Goal: Task Accomplishment & Management: Complete application form

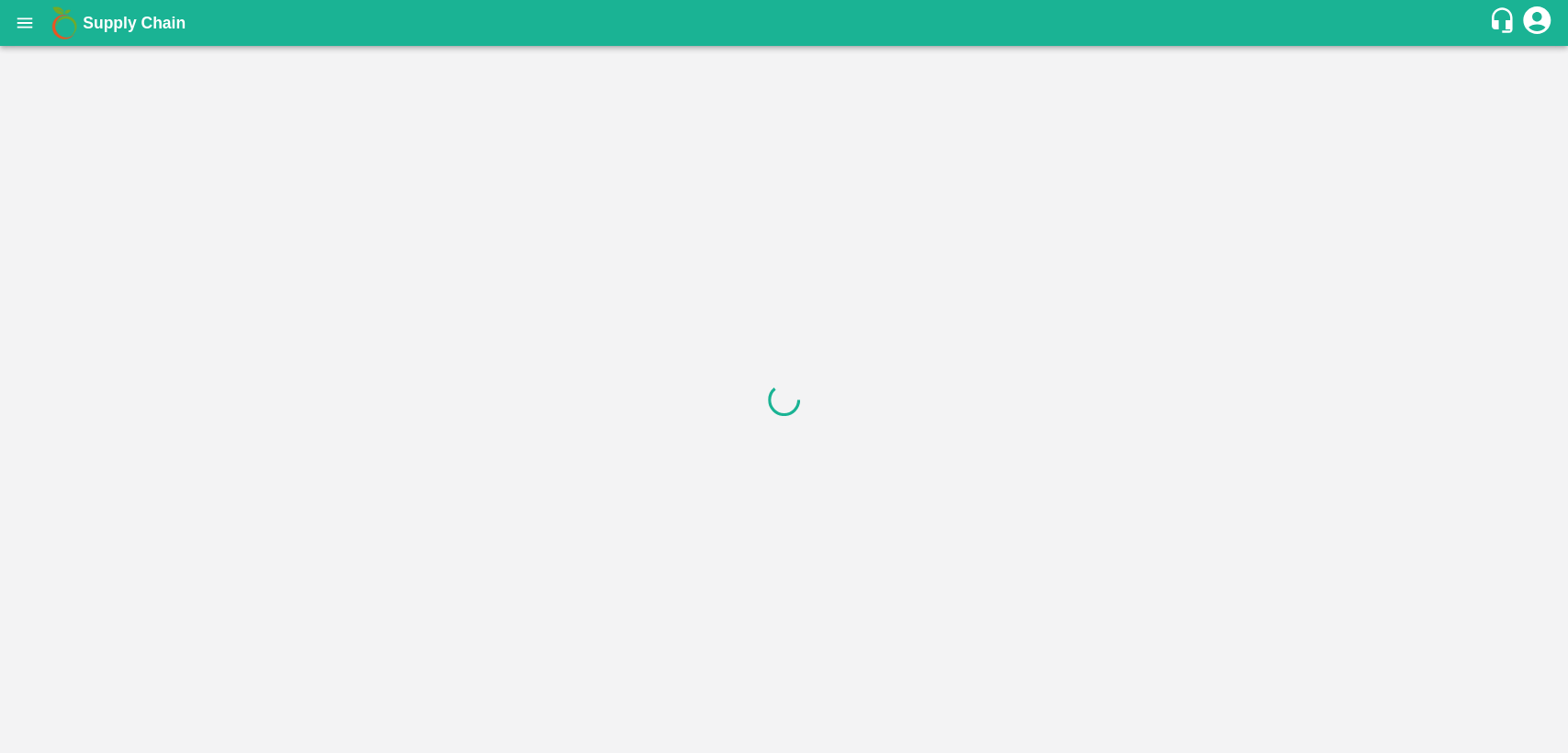
click at [24, 15] on icon "open drawer" at bounding box center [24, 23] width 20 height 20
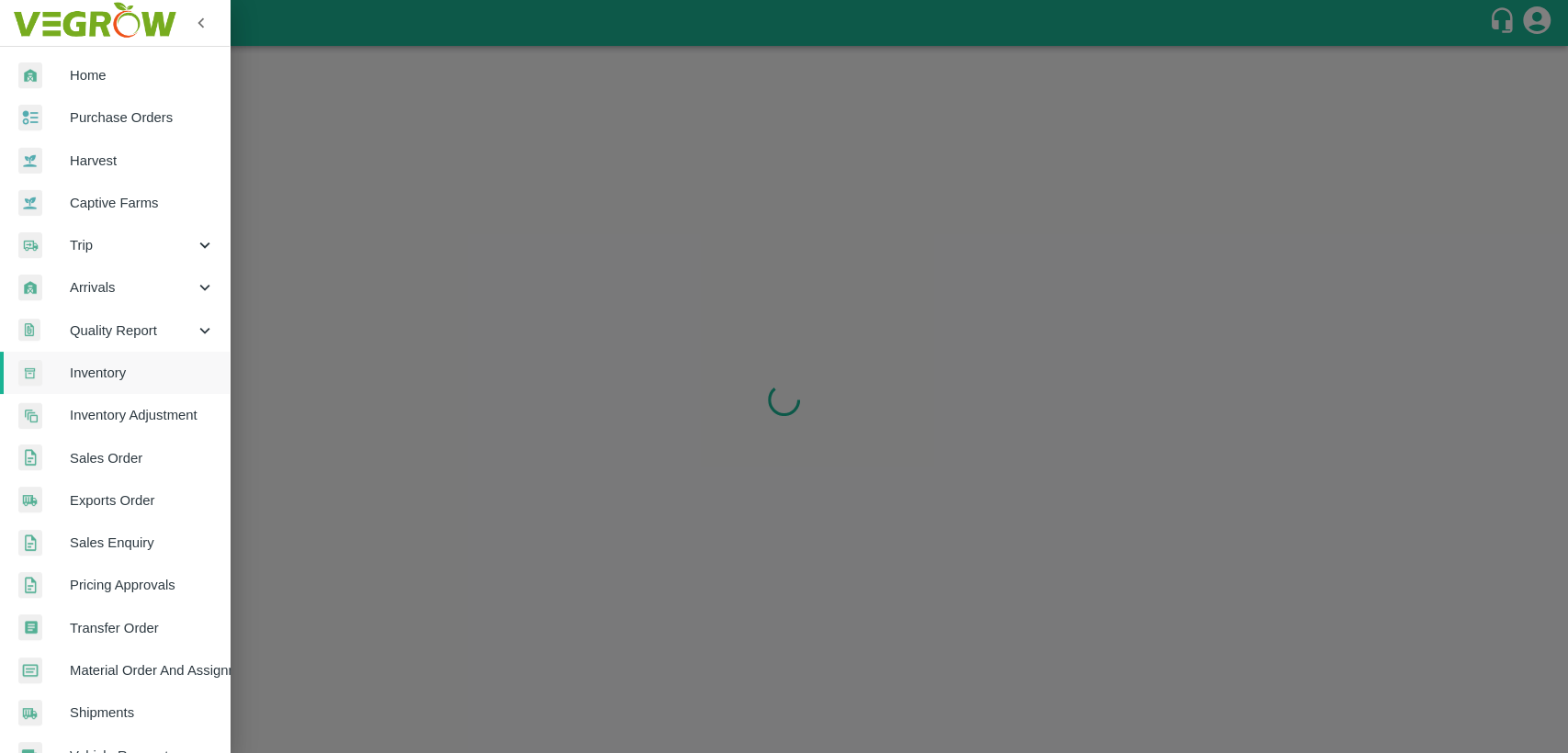
click at [88, 66] on span "Home" at bounding box center [142, 74] width 145 height 20
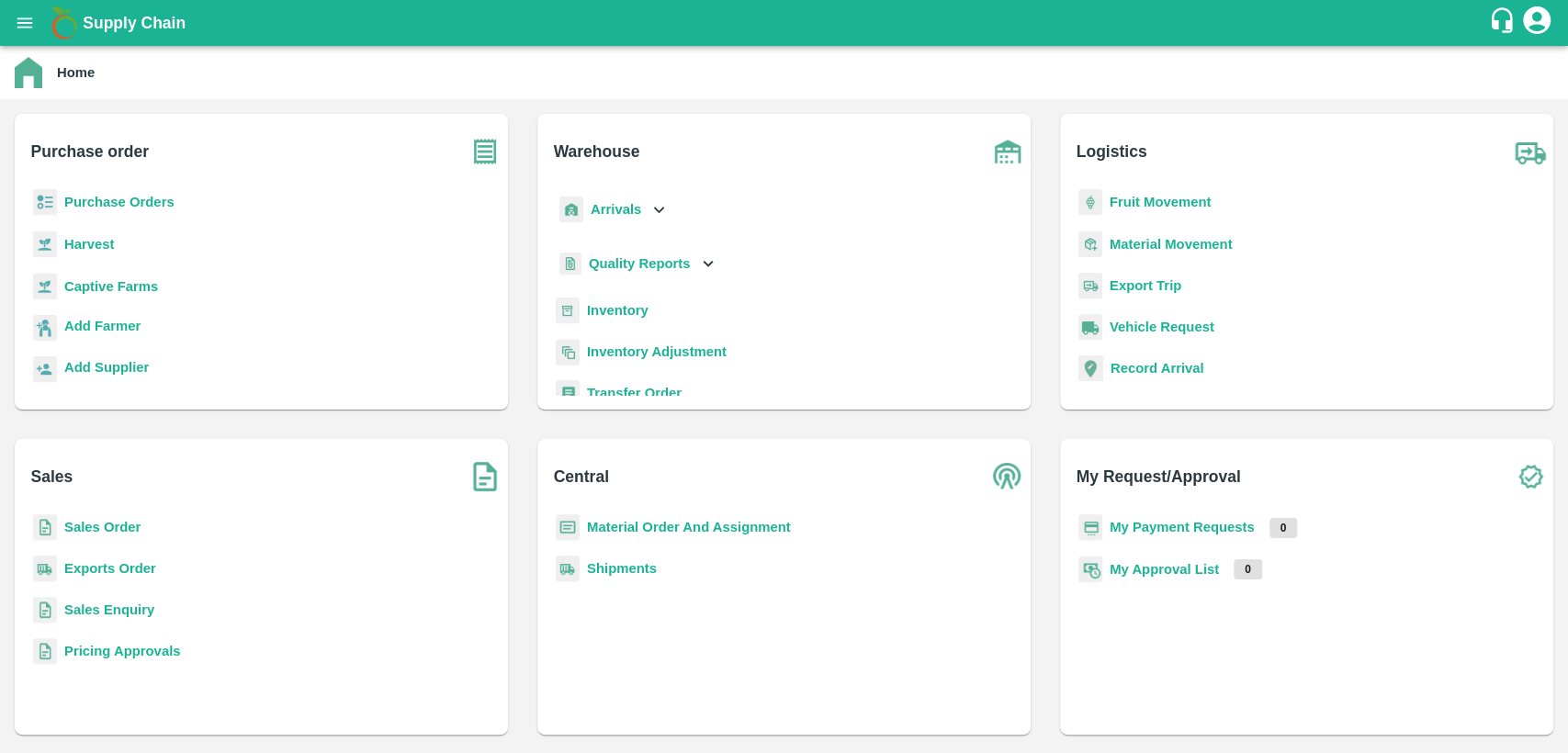
click at [646, 520] on b "Material Order And Assignment" at bounding box center [689, 528] width 204 height 15
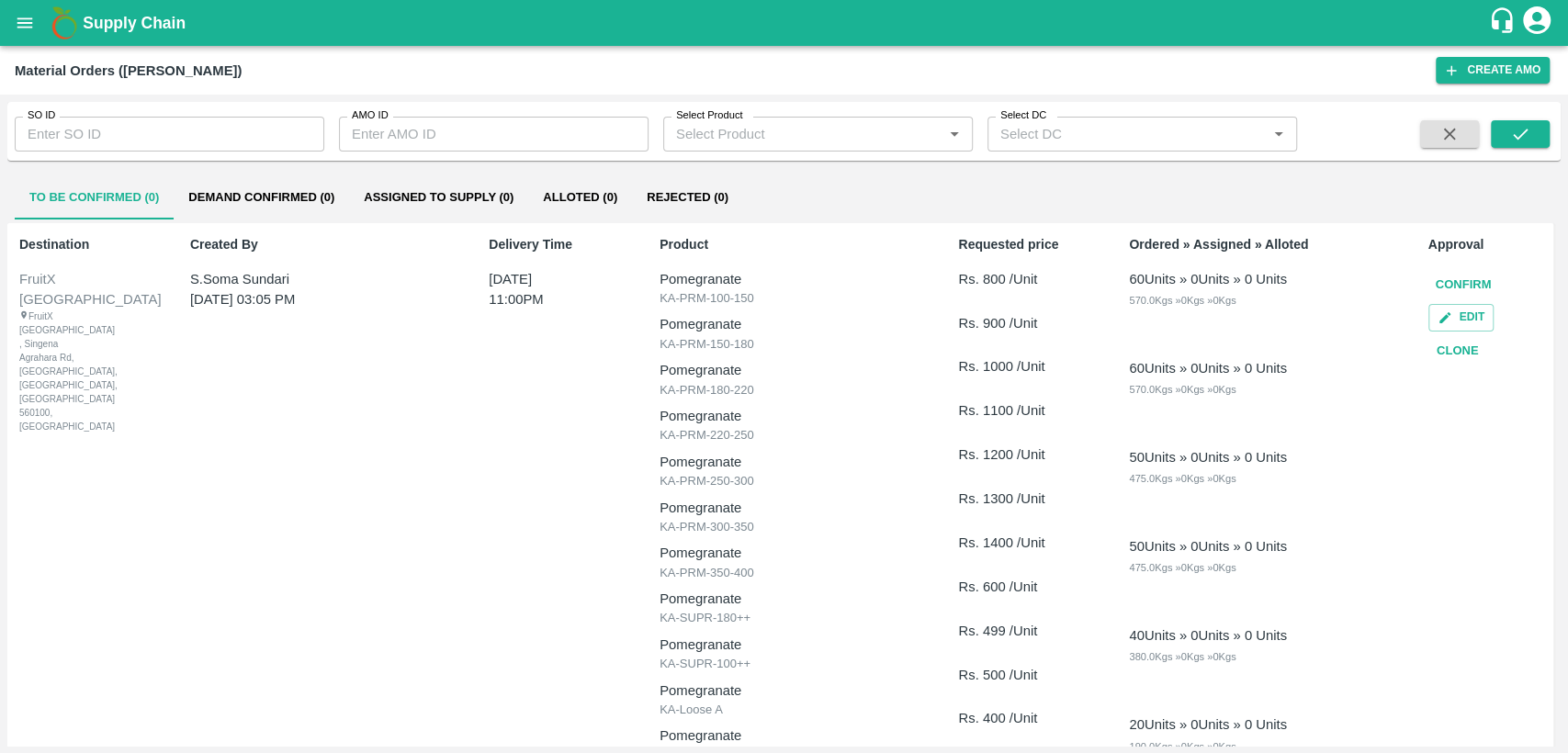
click at [1453, 353] on button "Clone" at bounding box center [1457, 352] width 58 height 32
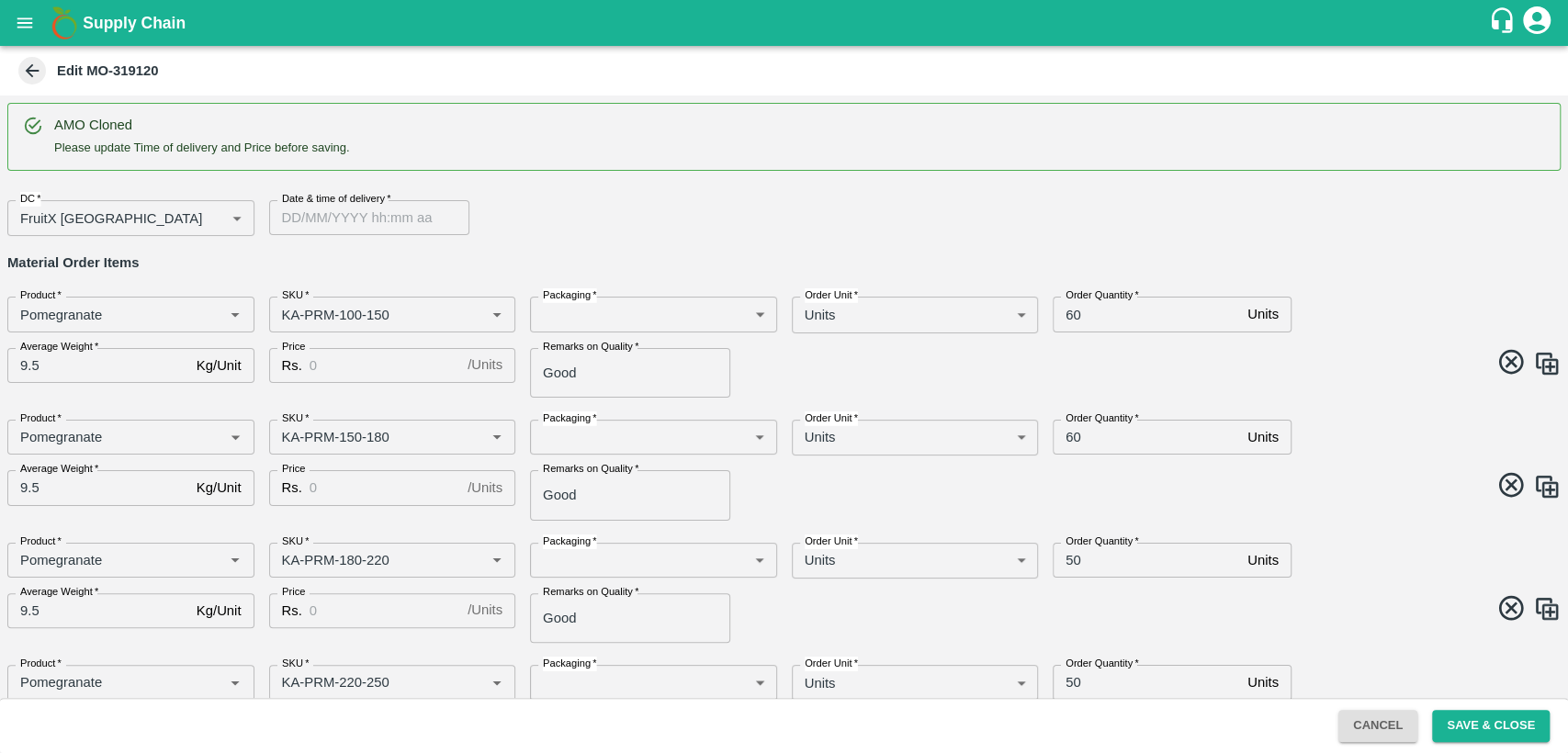
type input "Pomegranate"
type input "KA-PRM-100-150"
type input "Pomegranate"
type input "KA-PRM-150-180"
type input "Pomegranate"
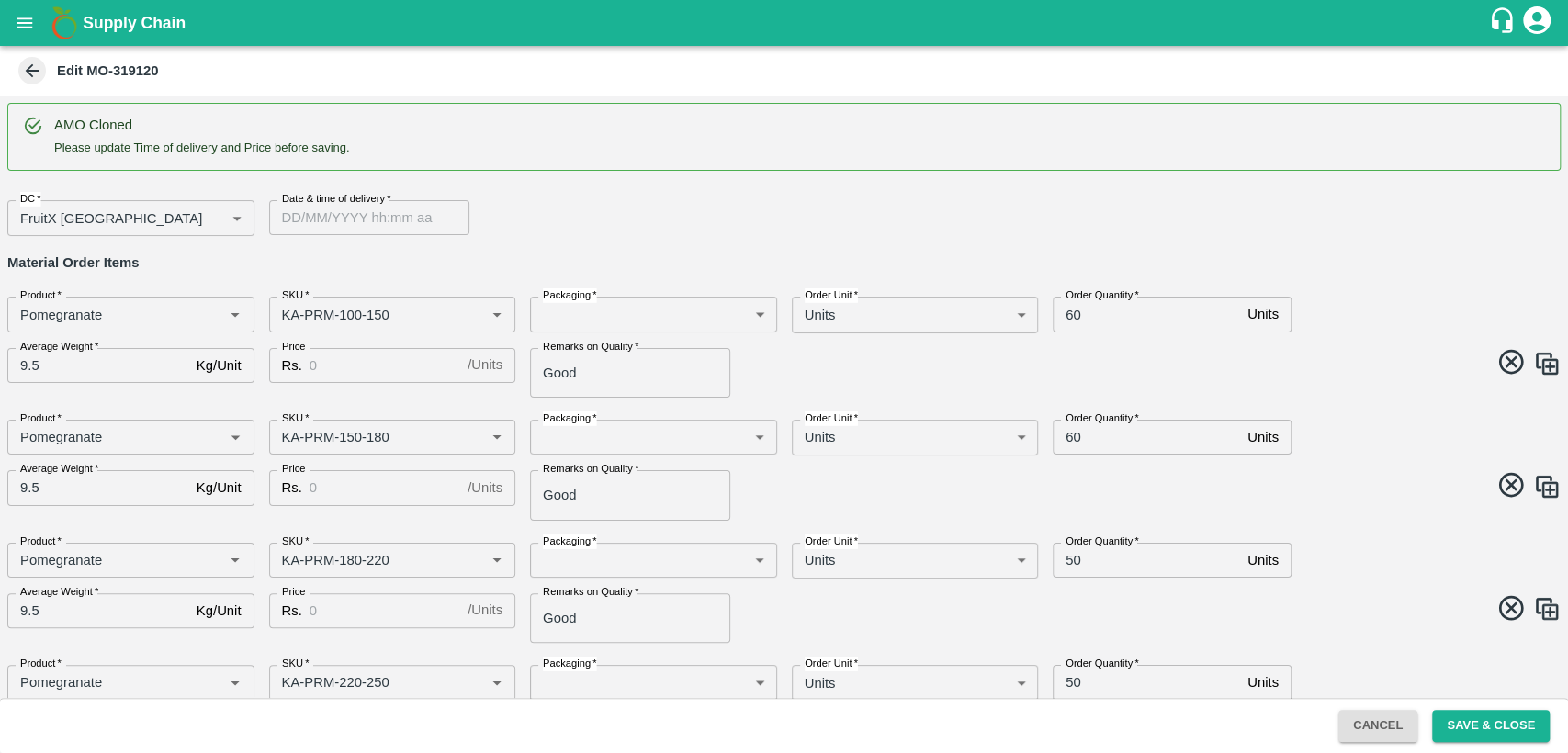
type input "KA-PRM-180-220"
type input "Pomegranate"
type input "KA-PRM-220-250"
type input "Pomegranate"
type input "KA-PRM-250-300"
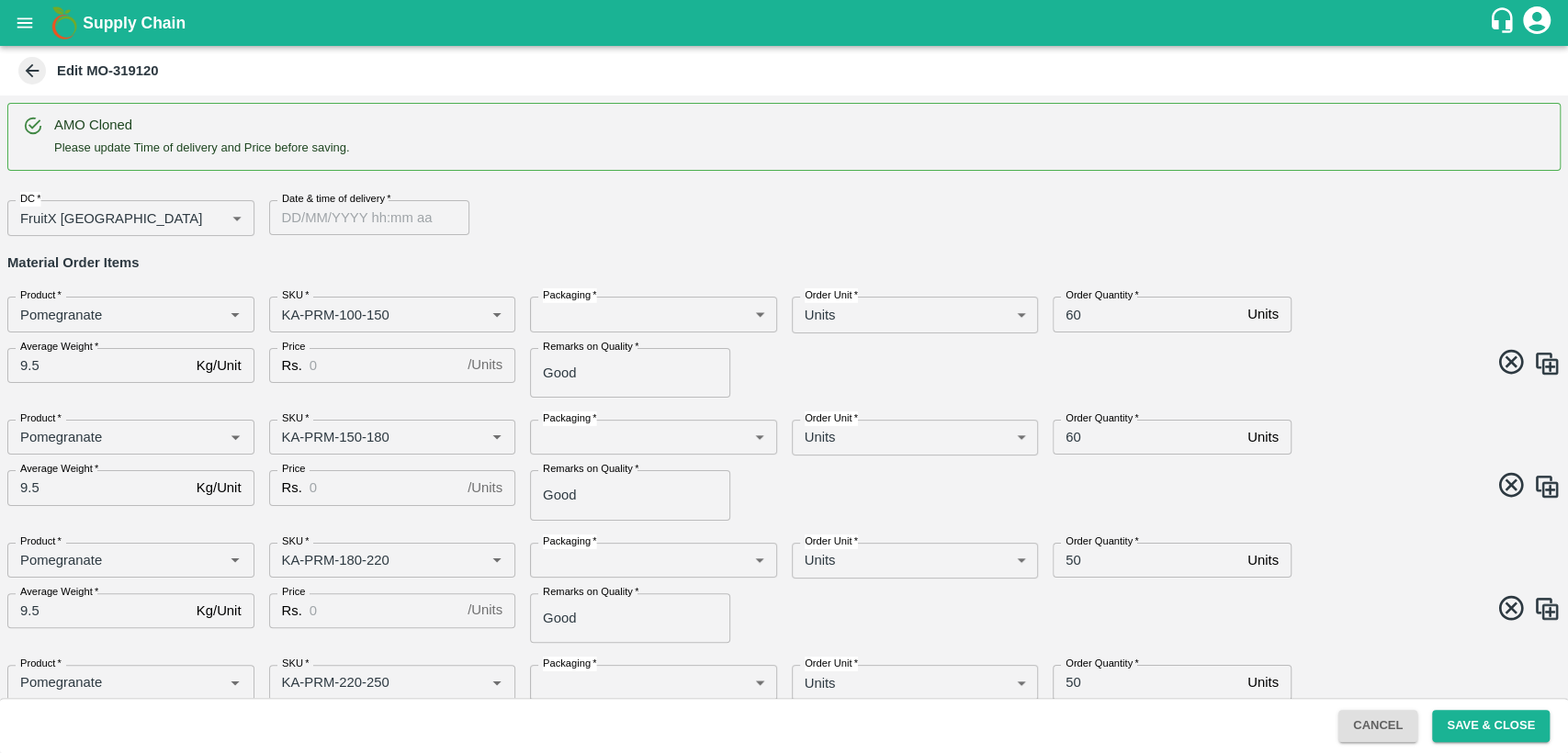
type input "Pomegranate"
type input "KA-PRM-300-350"
type input "Pomegranate"
type input "KA-PRM-350-400"
type input "Pomegranate"
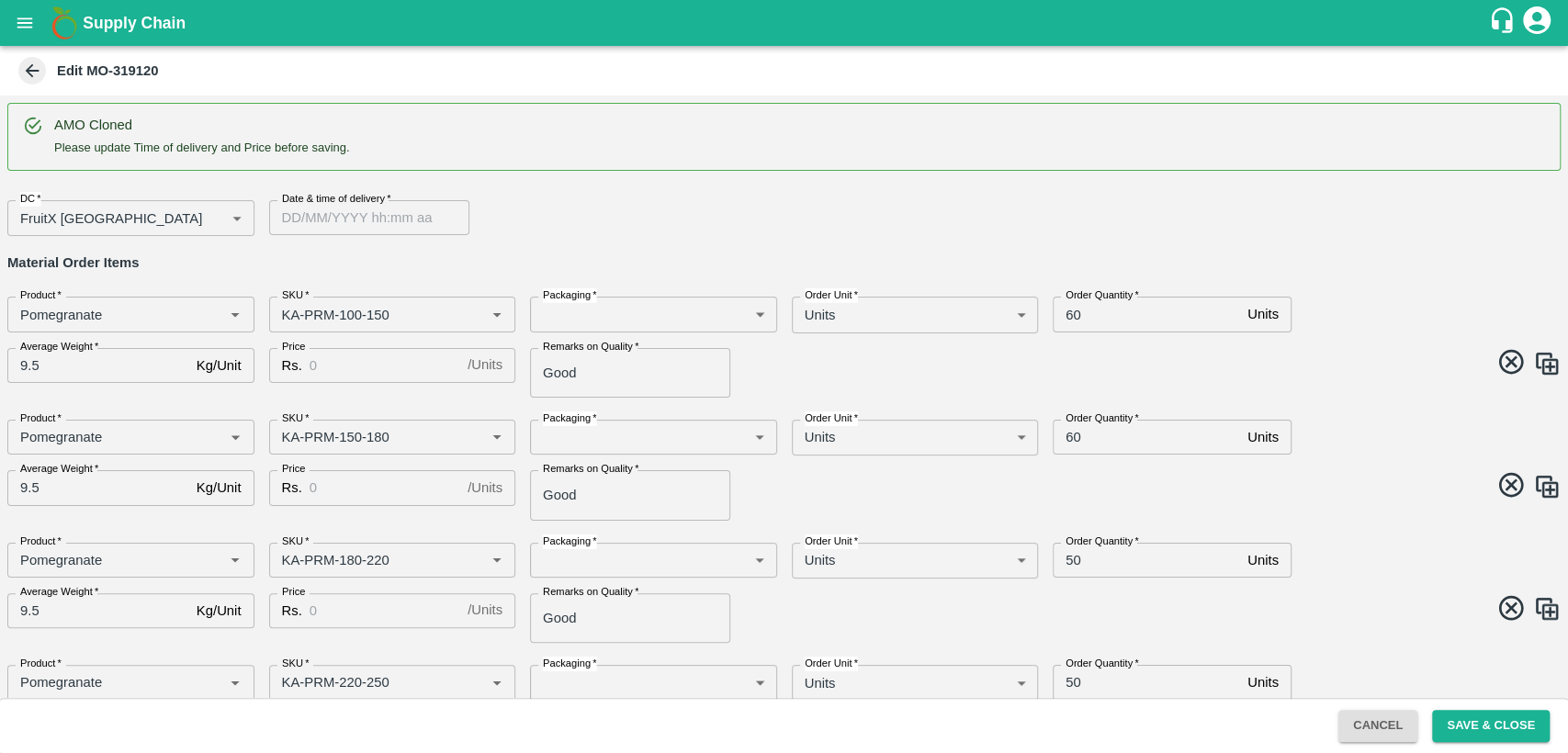
type input "KA-SUPR-180++"
type input "Pomegranate"
type input "KA-SUPR-100++"
type input "Pomegranate"
type input "KA-Loose A"
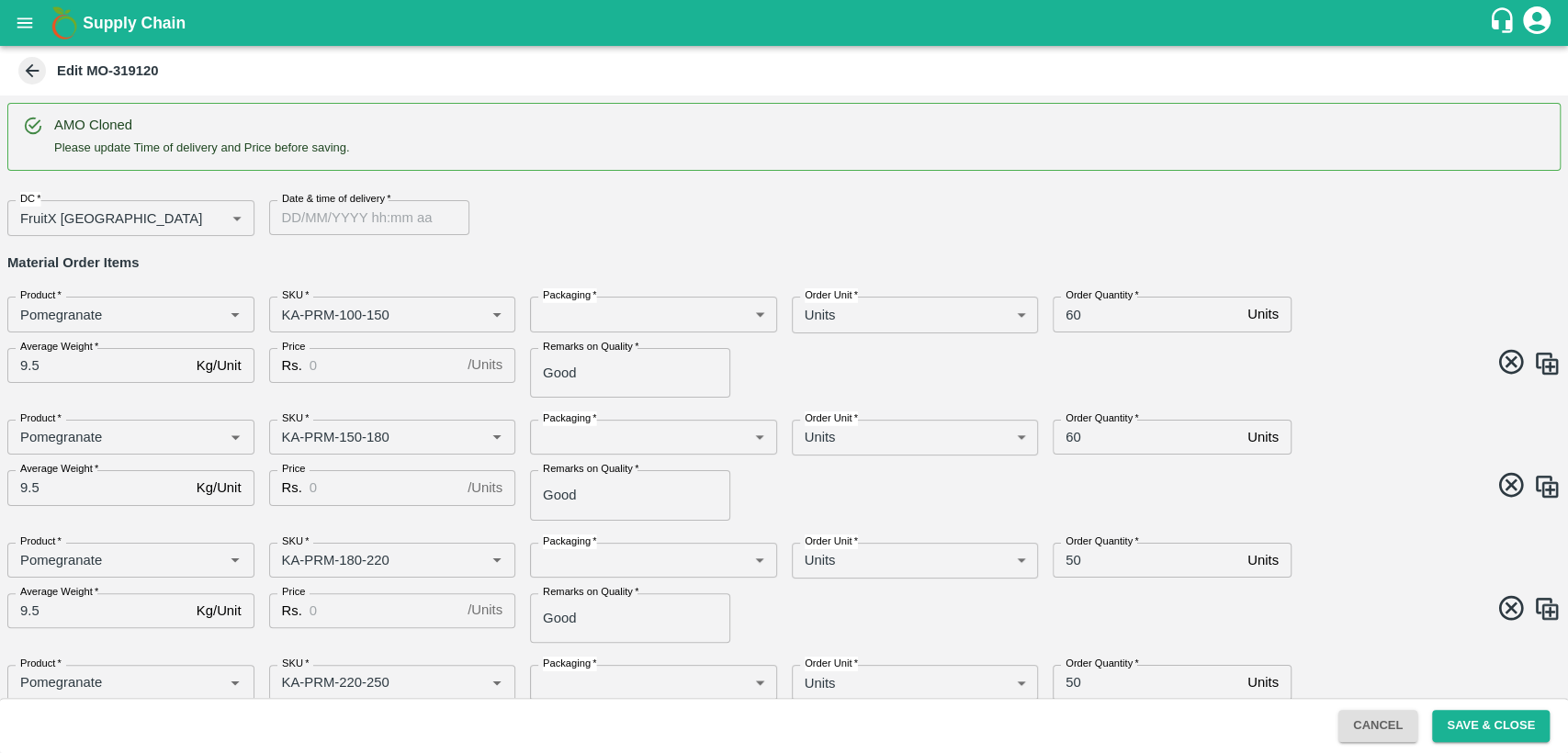
type input "Pomegranate"
type input "KA-Green"
type input "Pomegranate"
type input "KA-Damage Fruit"
type input "DD/MM/YYYY hh:mm aa"
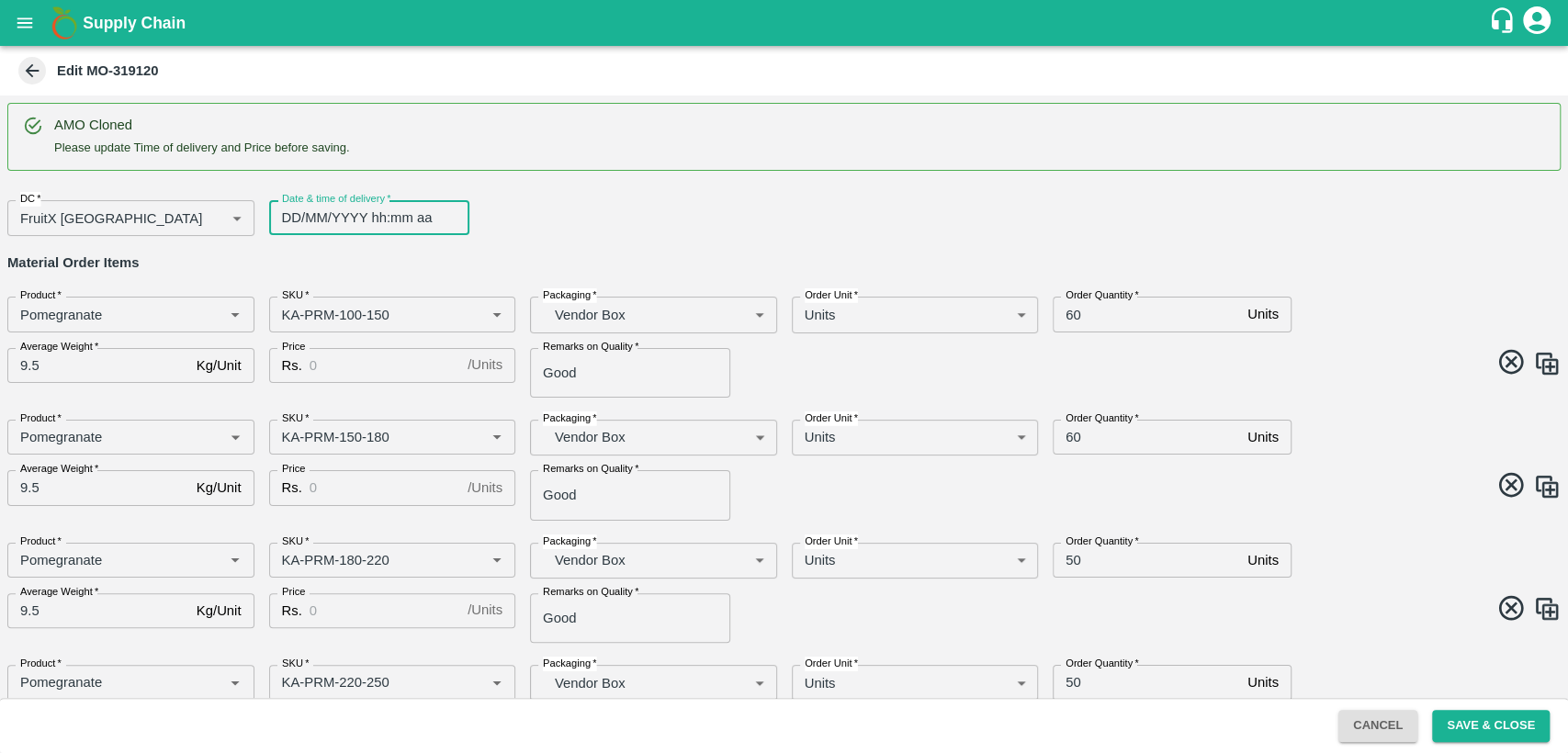
click at [298, 220] on input "DD/MM/YYYY hh:mm aa" at bounding box center [363, 217] width 188 height 35
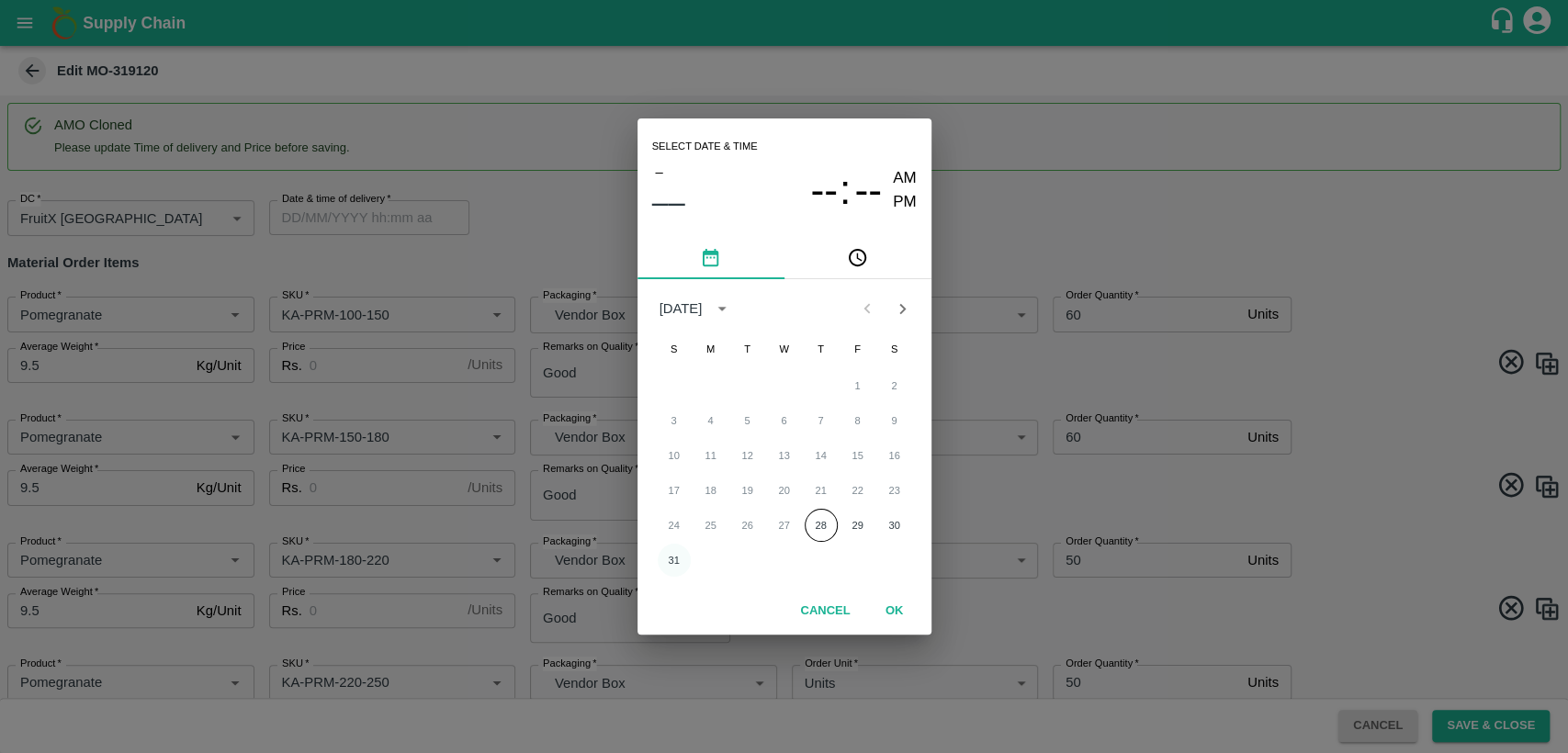
drag, startPoint x: 654, startPoint y: 557, endPoint x: 668, endPoint y: 559, distance: 14.1
click at [655, 557] on div "31" at bounding box center [784, 560] width 294 height 33
click at [668, 559] on button "31" at bounding box center [674, 560] width 33 height 33
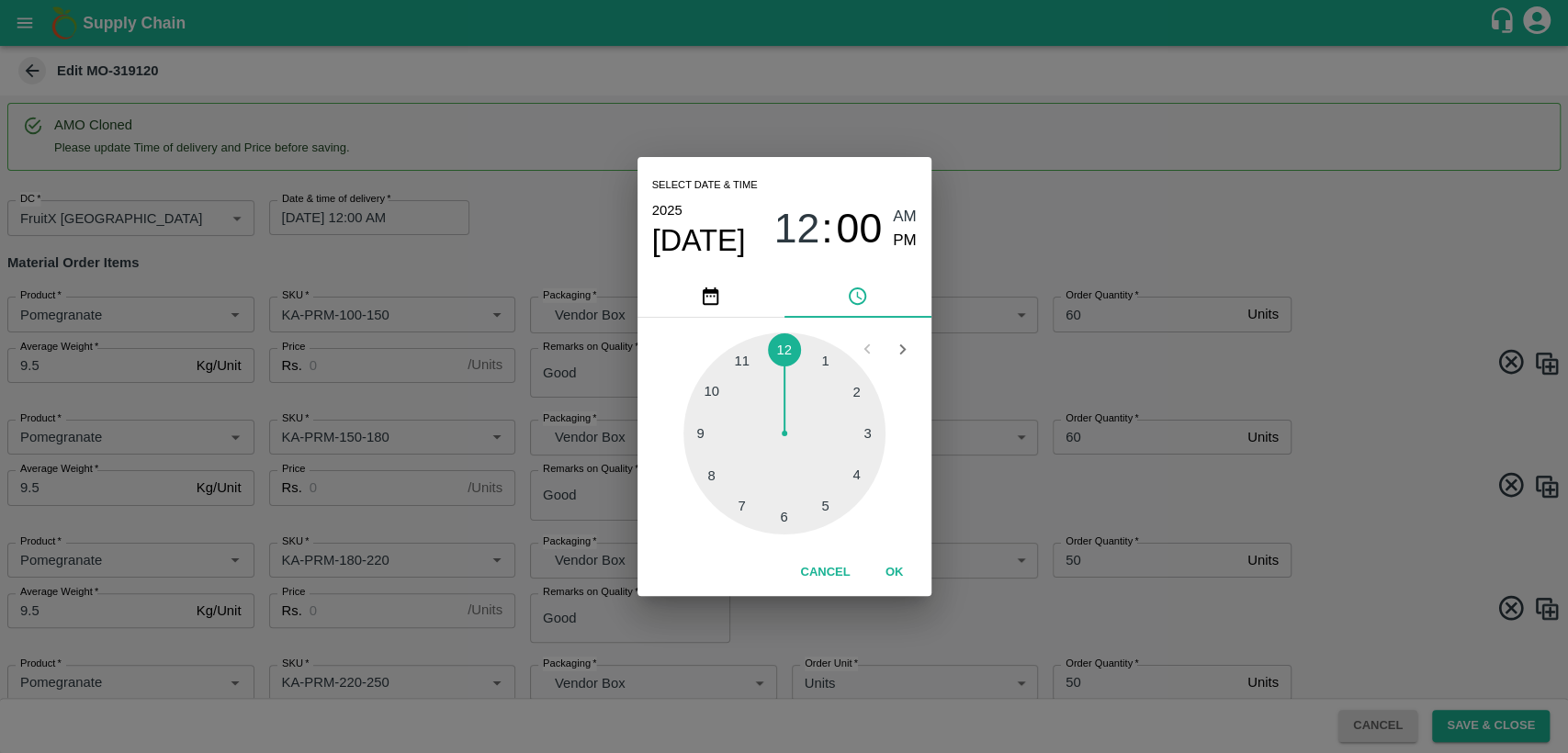
click at [743, 362] on div at bounding box center [784, 434] width 202 height 202
click at [899, 239] on span "PM" at bounding box center [904, 241] width 24 height 25
type input "[DATE] 11:00 PM"
click at [893, 581] on button "OK" at bounding box center [894, 573] width 58 height 32
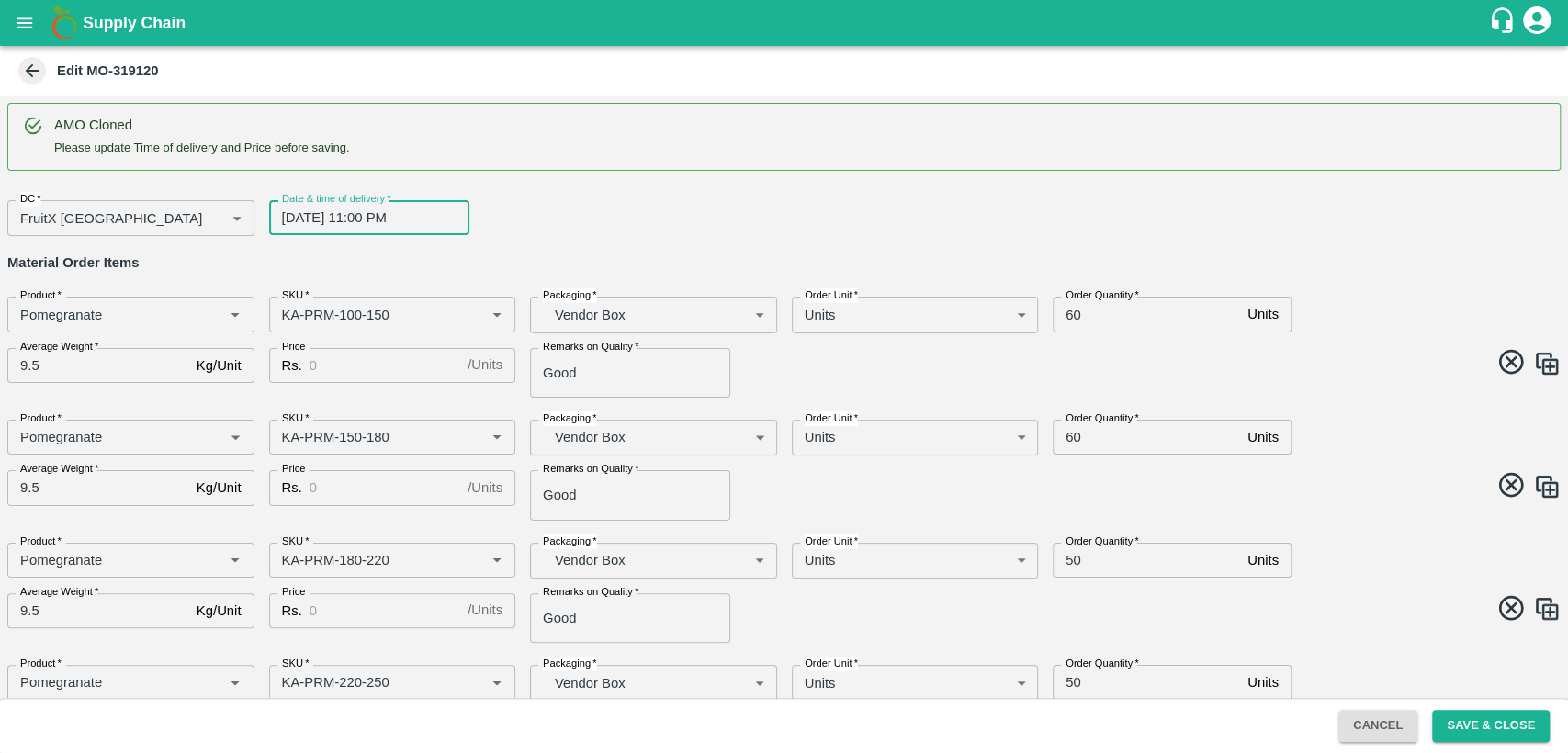
click at [355, 369] on input "Price" at bounding box center [384, 365] width 151 height 35
type input "800"
click at [1068, 320] on input "60" at bounding box center [1146, 314] width 188 height 35
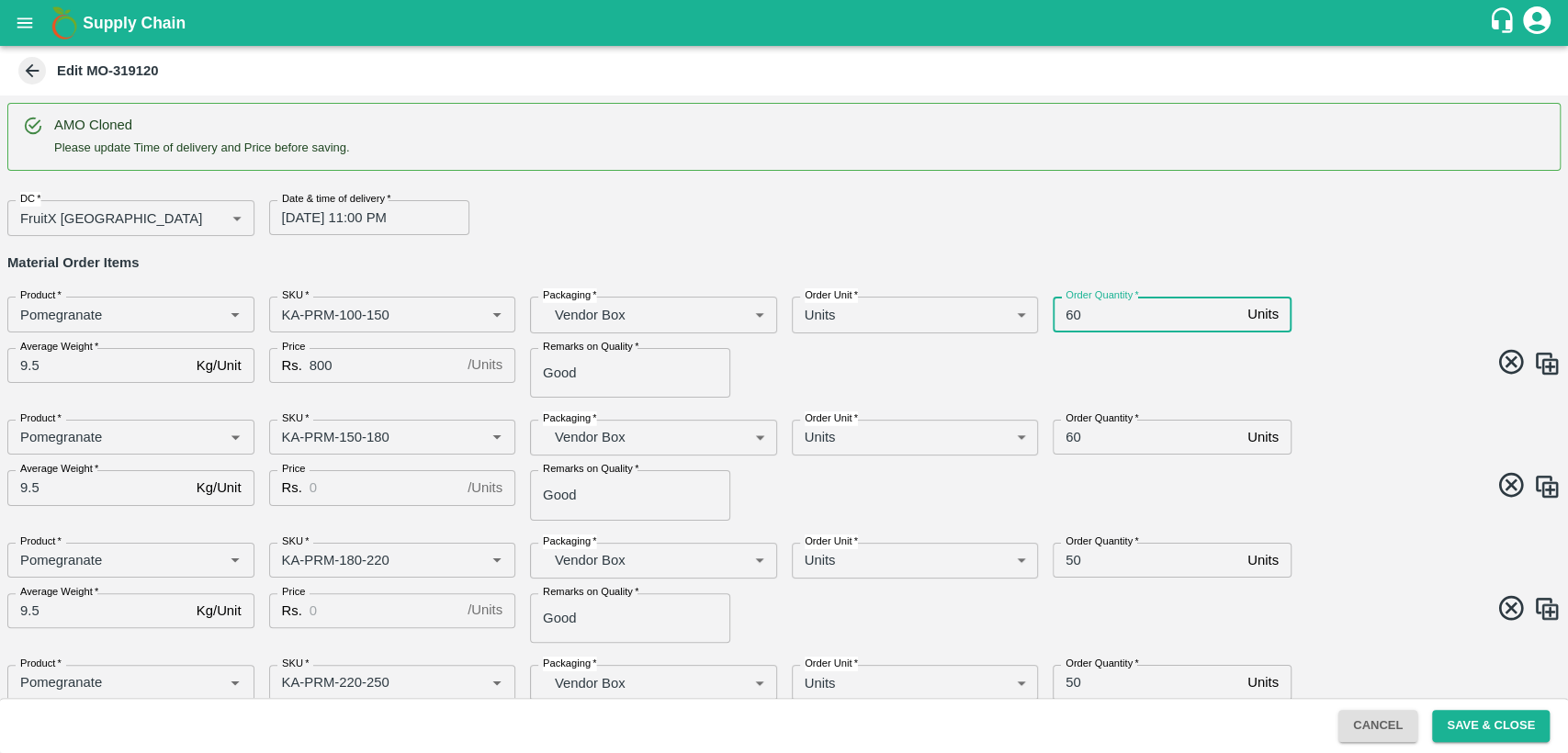
click at [1068, 320] on input "60" at bounding box center [1146, 314] width 188 height 35
type input "100"
click at [311, 489] on input "Price" at bounding box center [384, 487] width 151 height 35
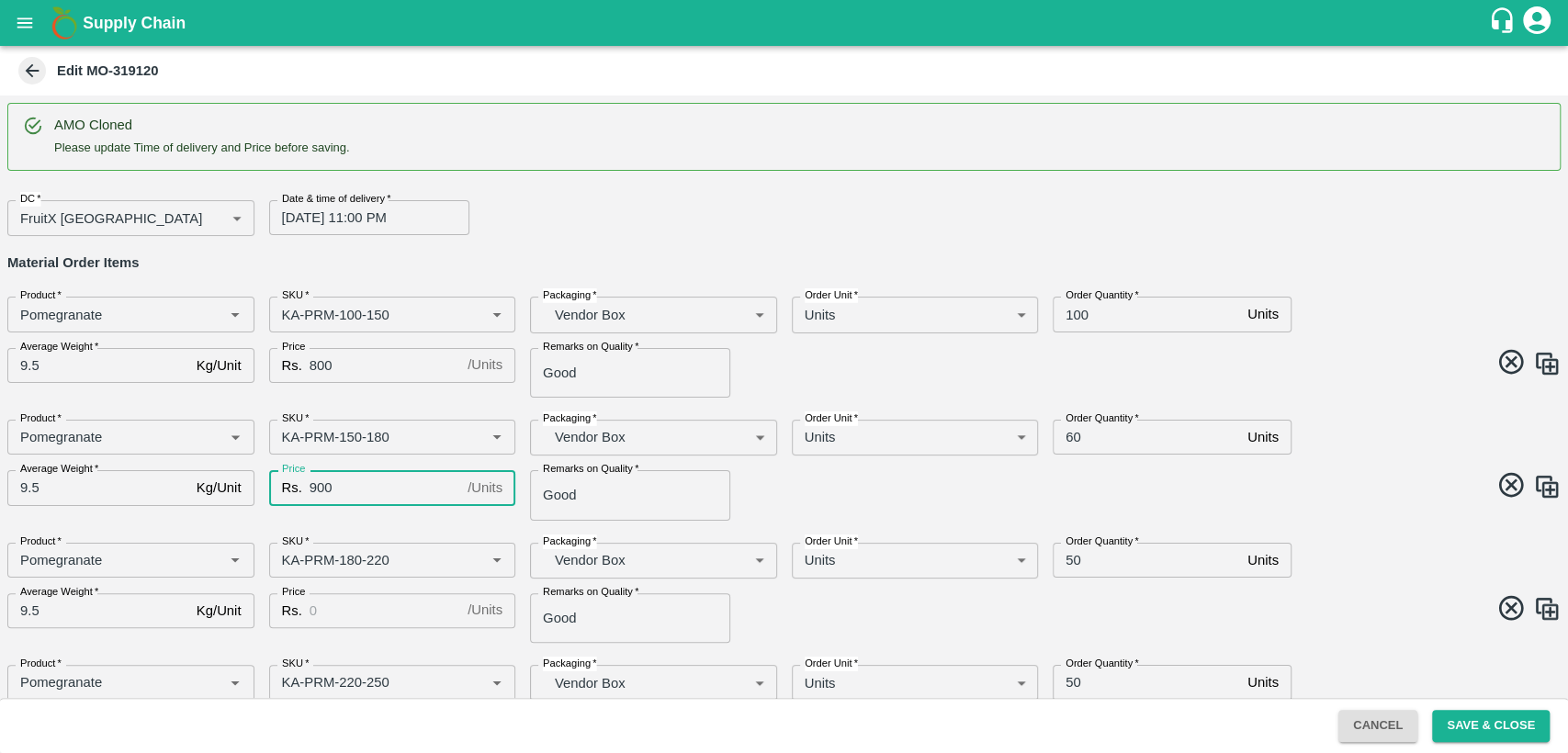
type input "900"
click at [1071, 438] on input "60" at bounding box center [1146, 436] width 188 height 35
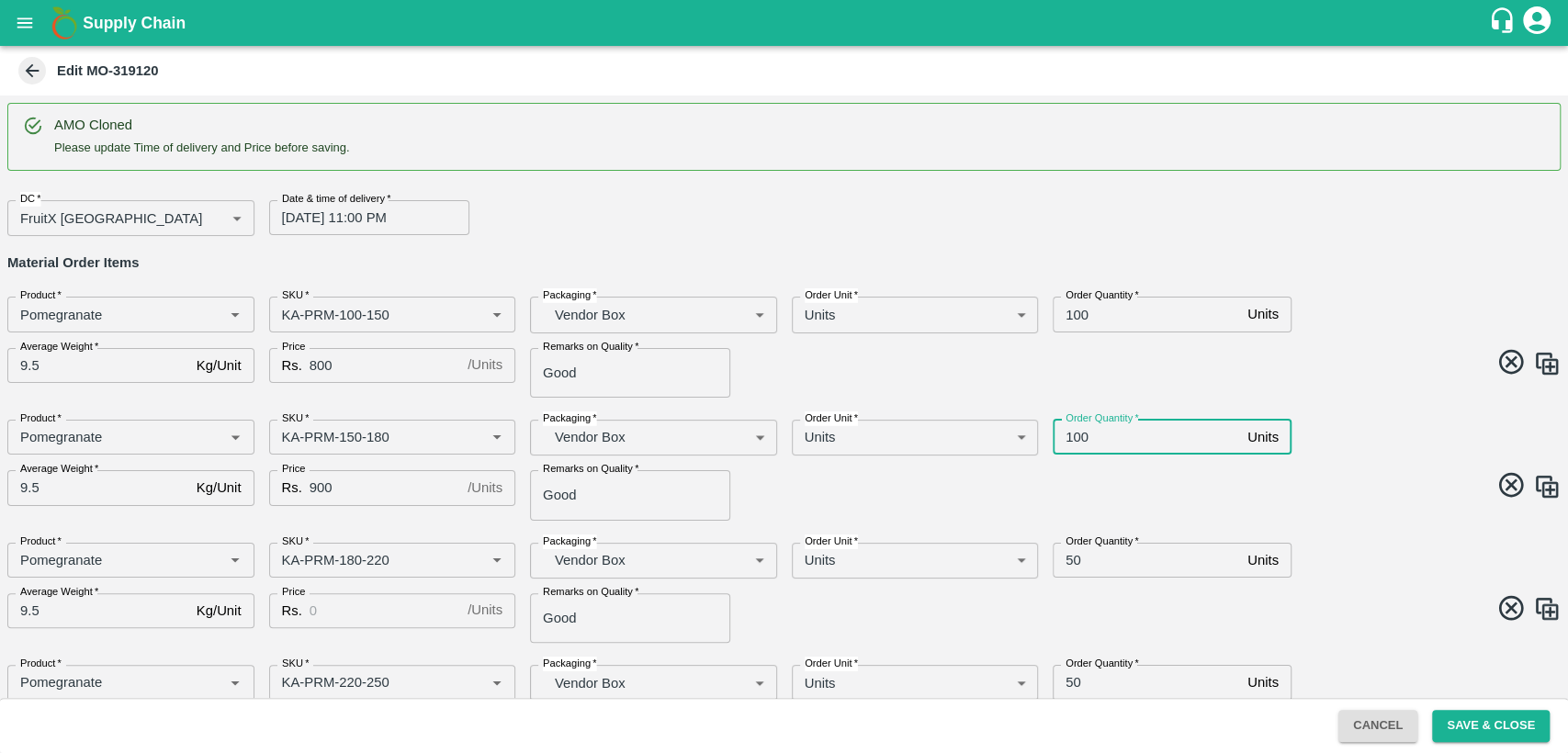
type input "100"
click at [307, 618] on div "Rs. / Units Price" at bounding box center [393, 611] width 247 height 35
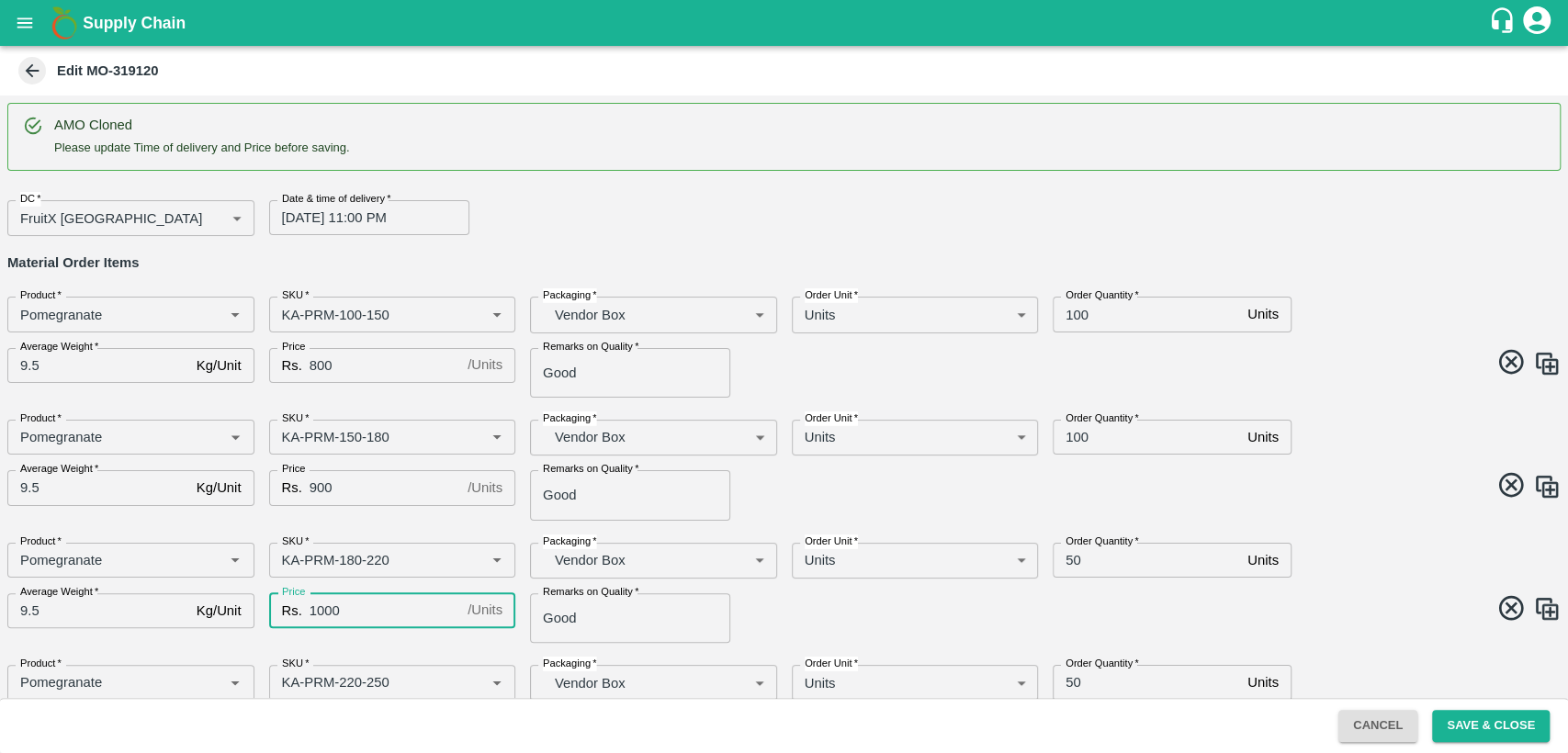
type input "1000"
click at [1066, 559] on input "50" at bounding box center [1146, 560] width 188 height 35
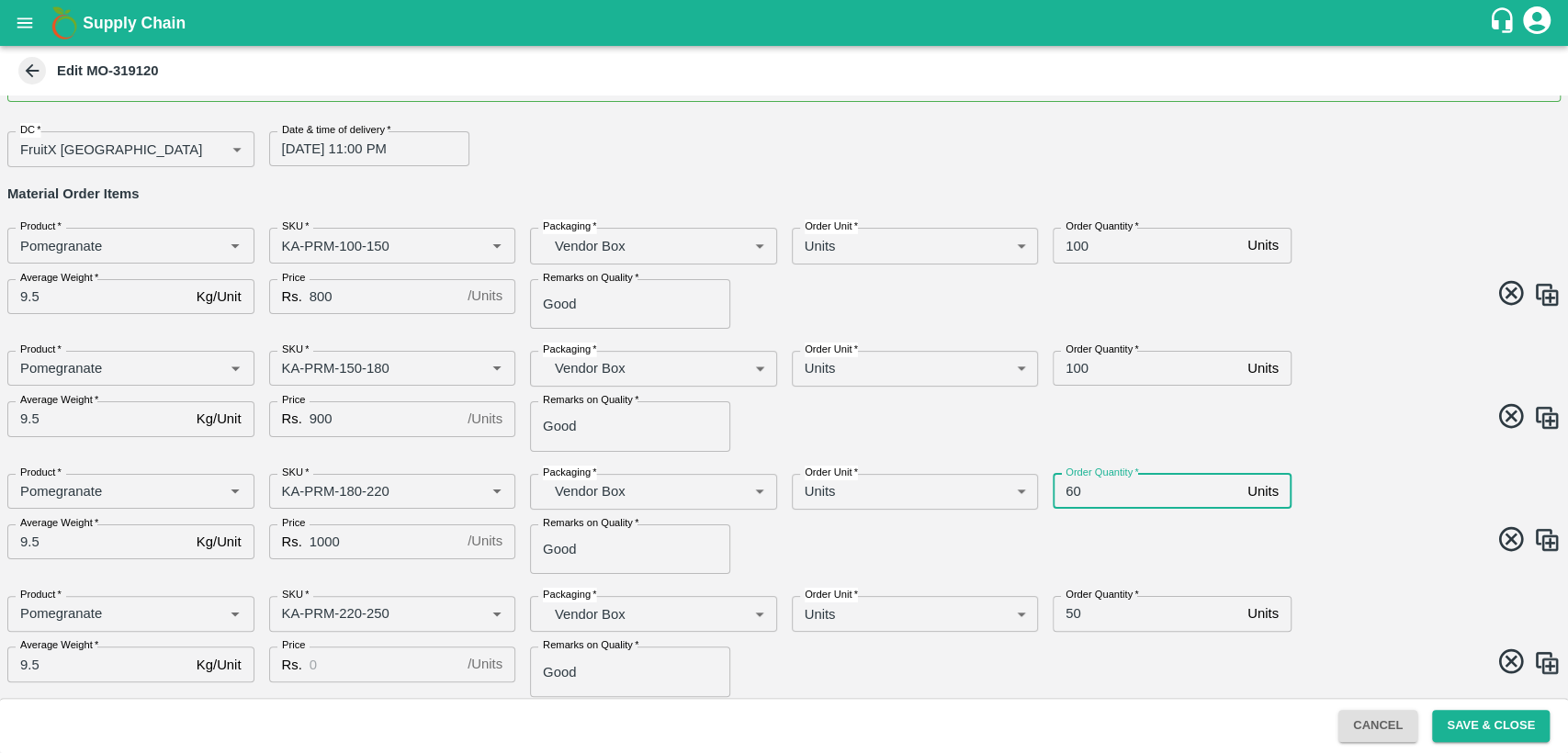
scroll to position [102, 0]
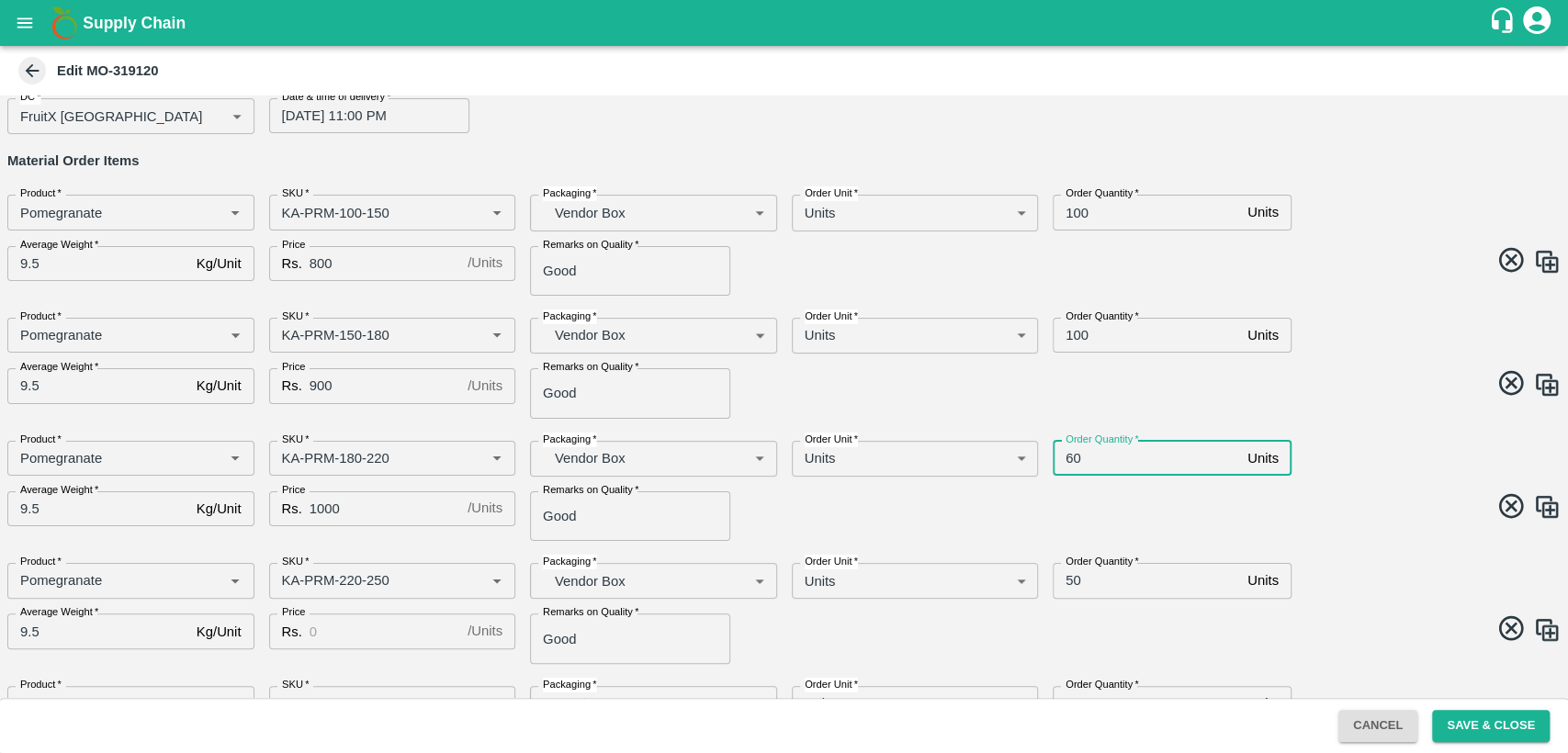
type input "60"
click at [343, 614] on input "Price" at bounding box center [384, 630] width 151 height 35
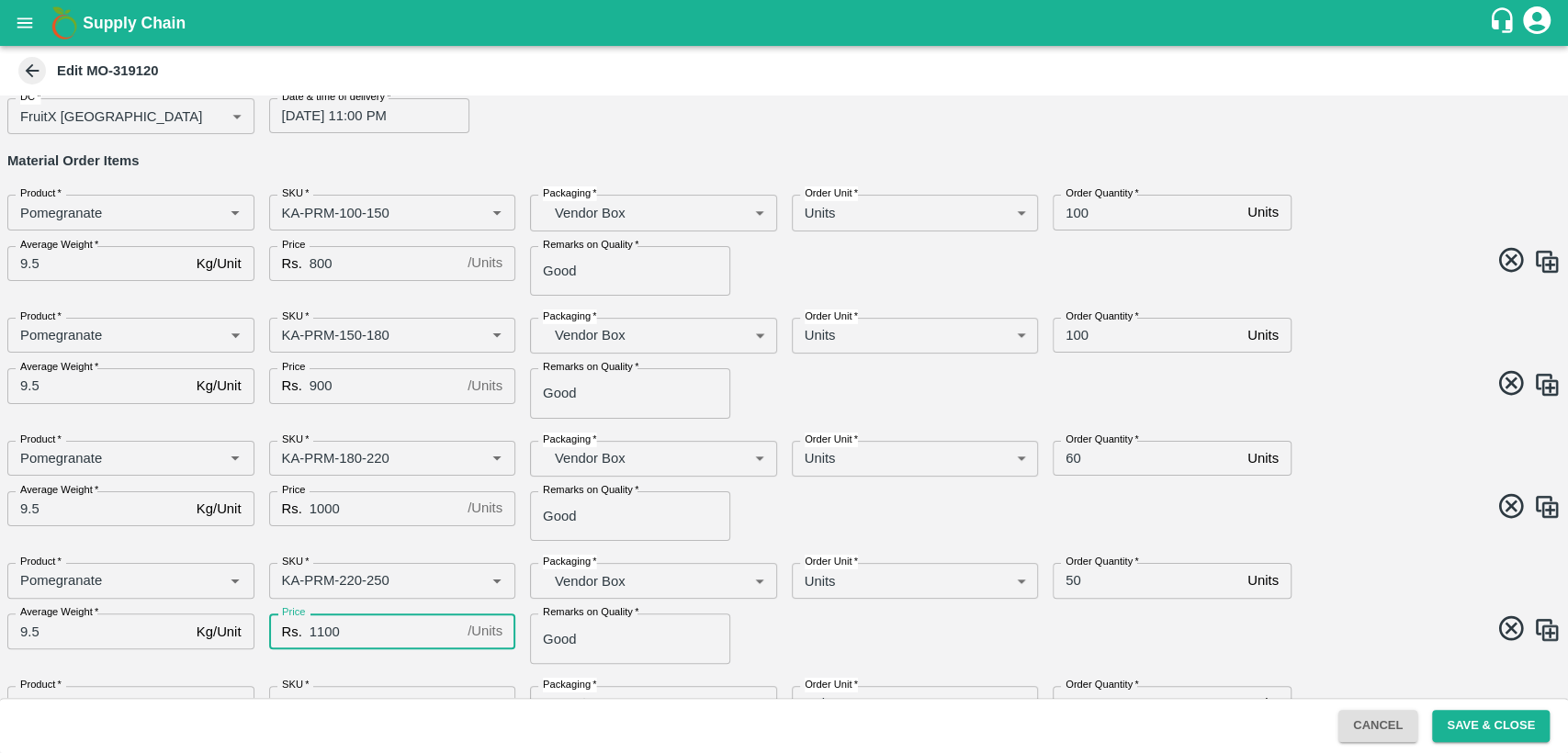
type input "1100"
click at [1070, 581] on input "50" at bounding box center [1146, 580] width 188 height 35
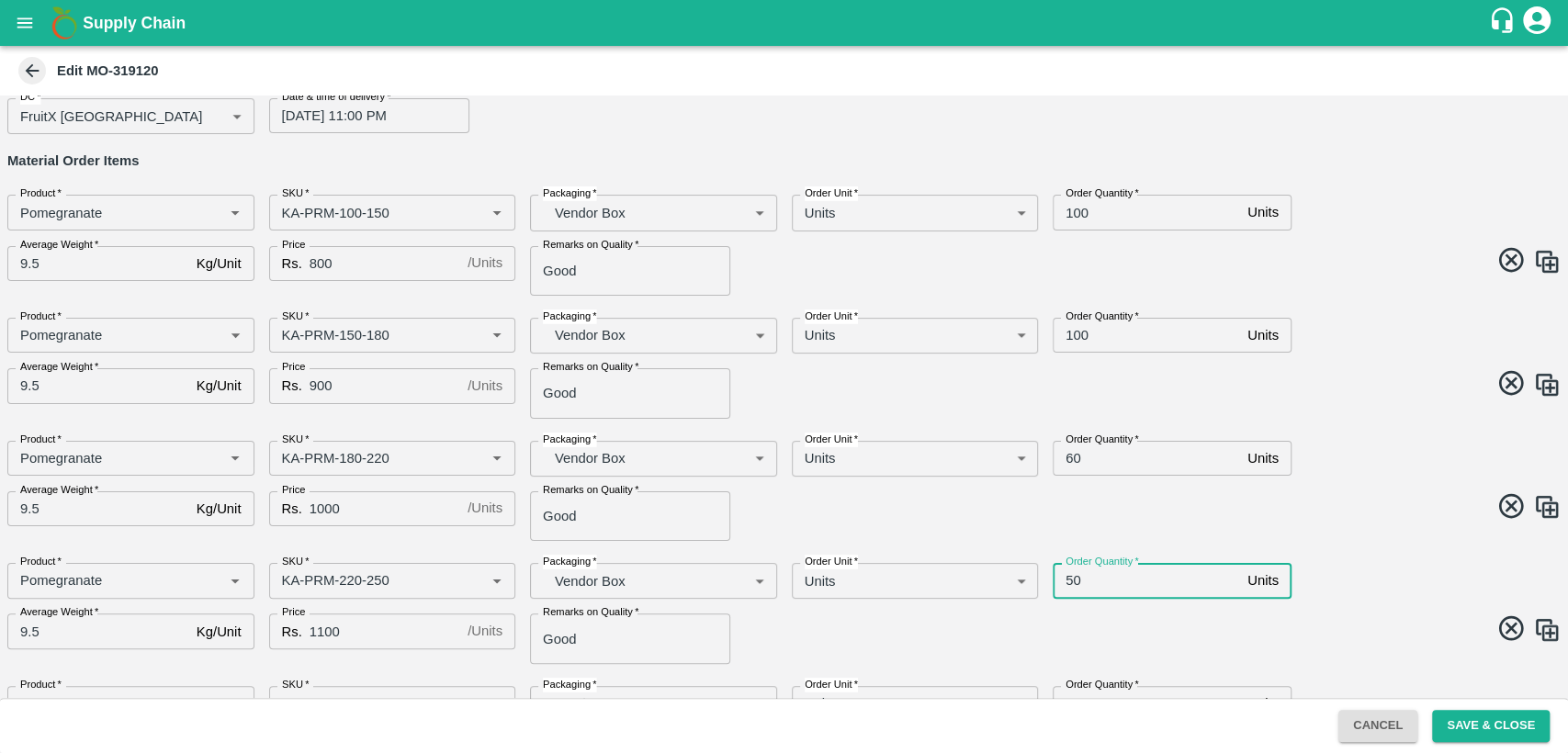
type input "50"
click at [1326, 509] on span at bounding box center [1168, 509] width 784 height 36
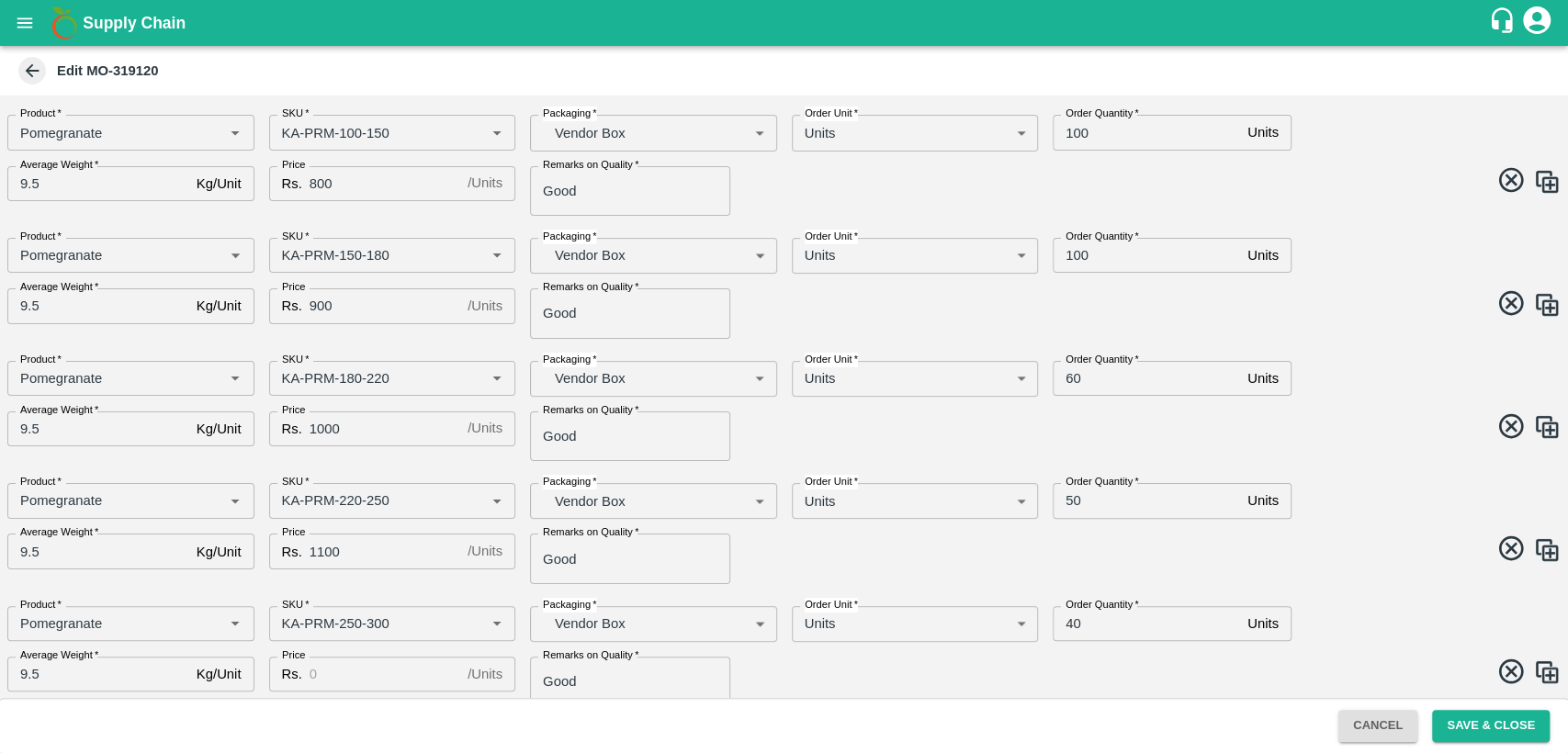
scroll to position [306, 0]
click at [319, 548] on input "Price" at bounding box center [384, 549] width 151 height 35
type input "1200"
click at [371, 668] on input "Price" at bounding box center [384, 673] width 151 height 35
type input "1300"
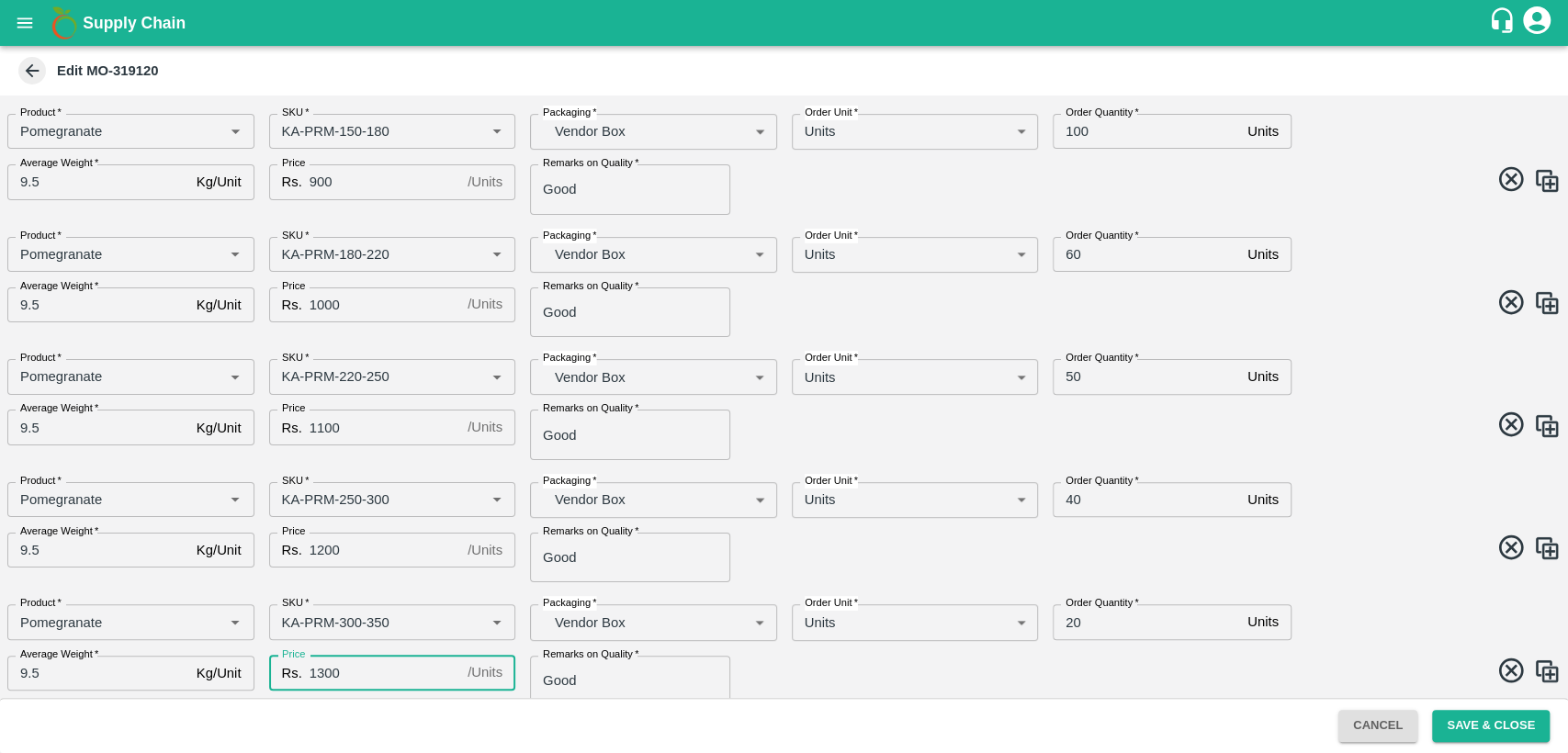
click at [849, 660] on span at bounding box center [1168, 674] width 784 height 36
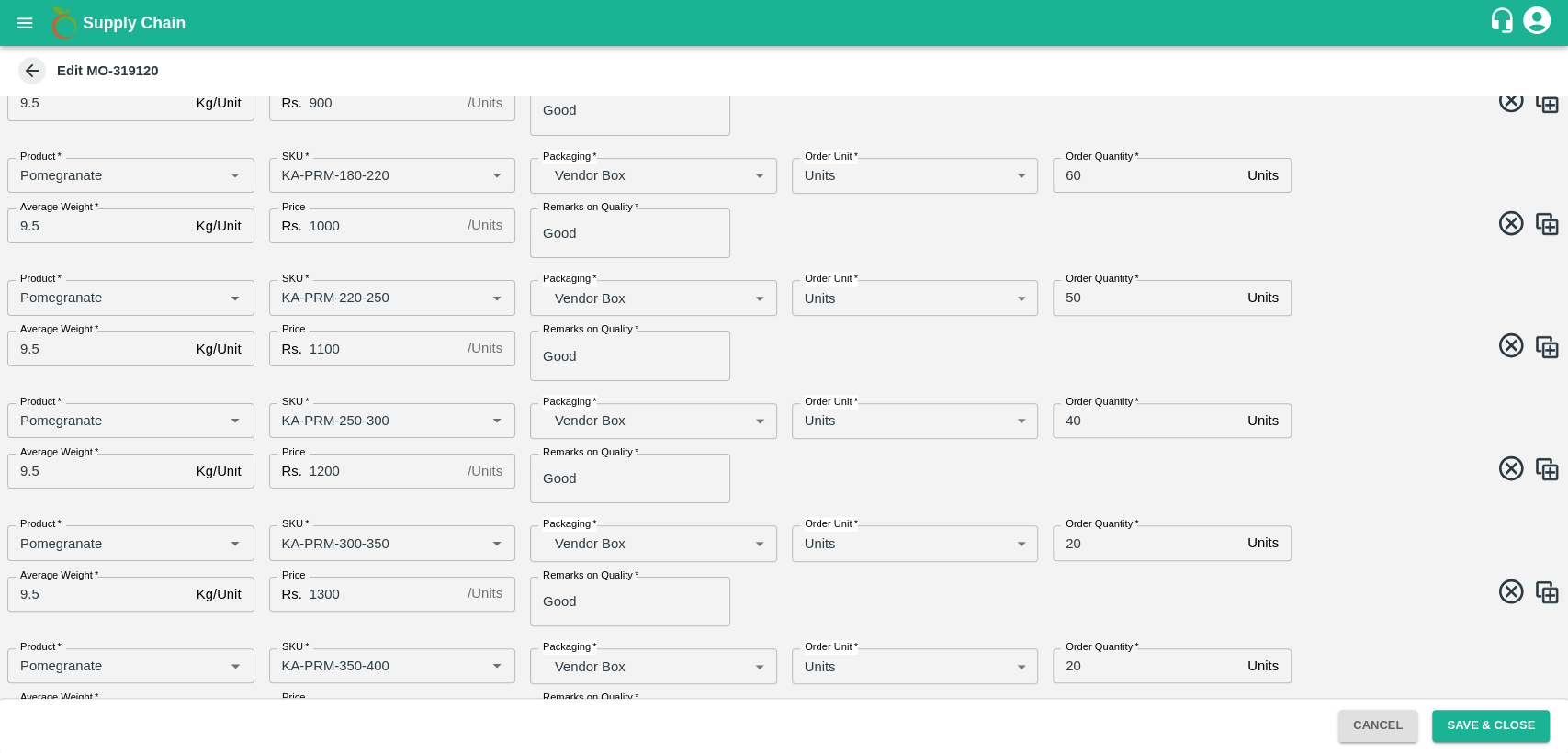
scroll to position [510, 0]
click at [335, 590] on input "Price" at bounding box center [384, 591] width 151 height 35
type input "1400"
click at [851, 612] on div "Product   * Product   * SKU   * SKU   * Packaging   * Vendor Box BOM/276 Packag…" at bounding box center [776, 566] width 1568 height 116
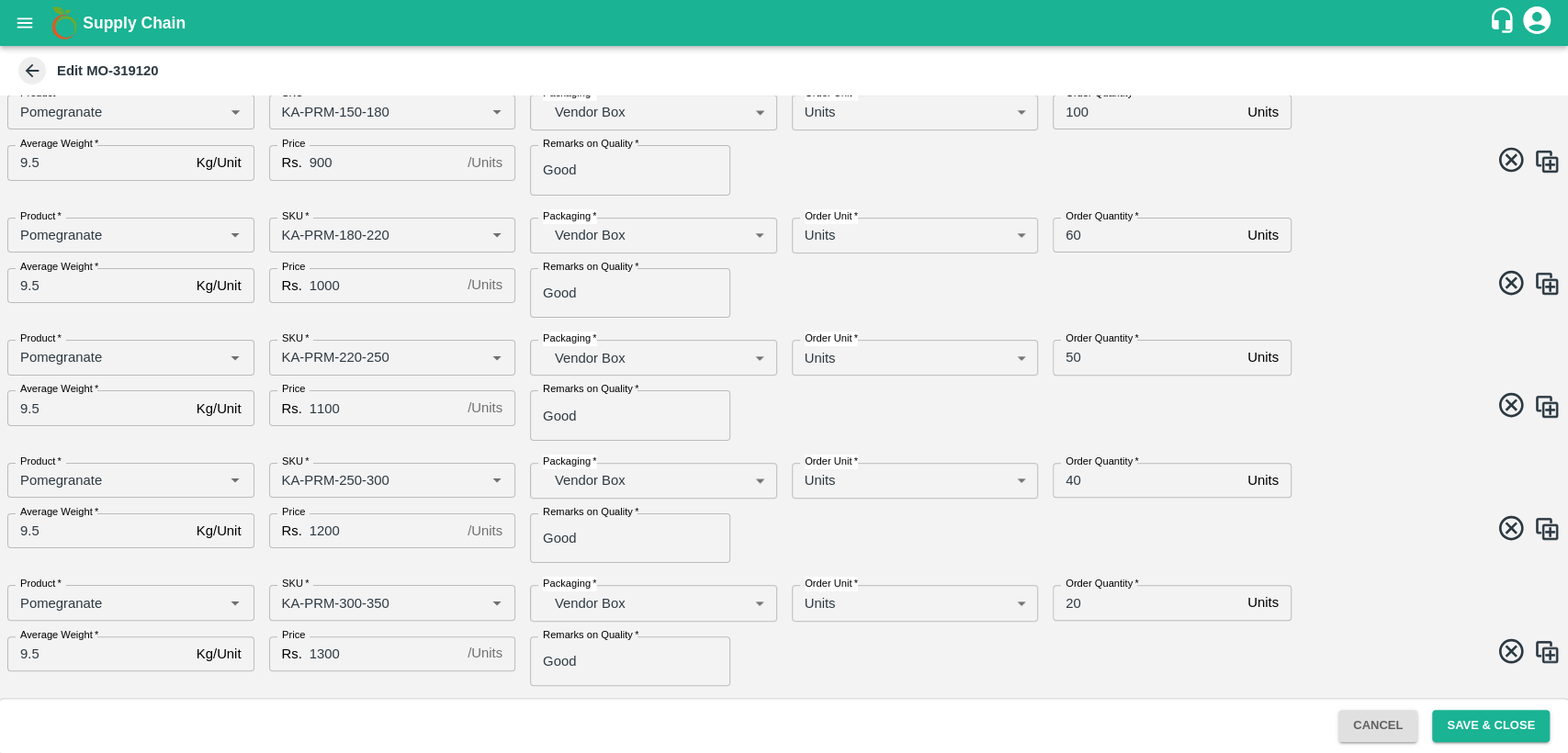
scroll to position [306, 0]
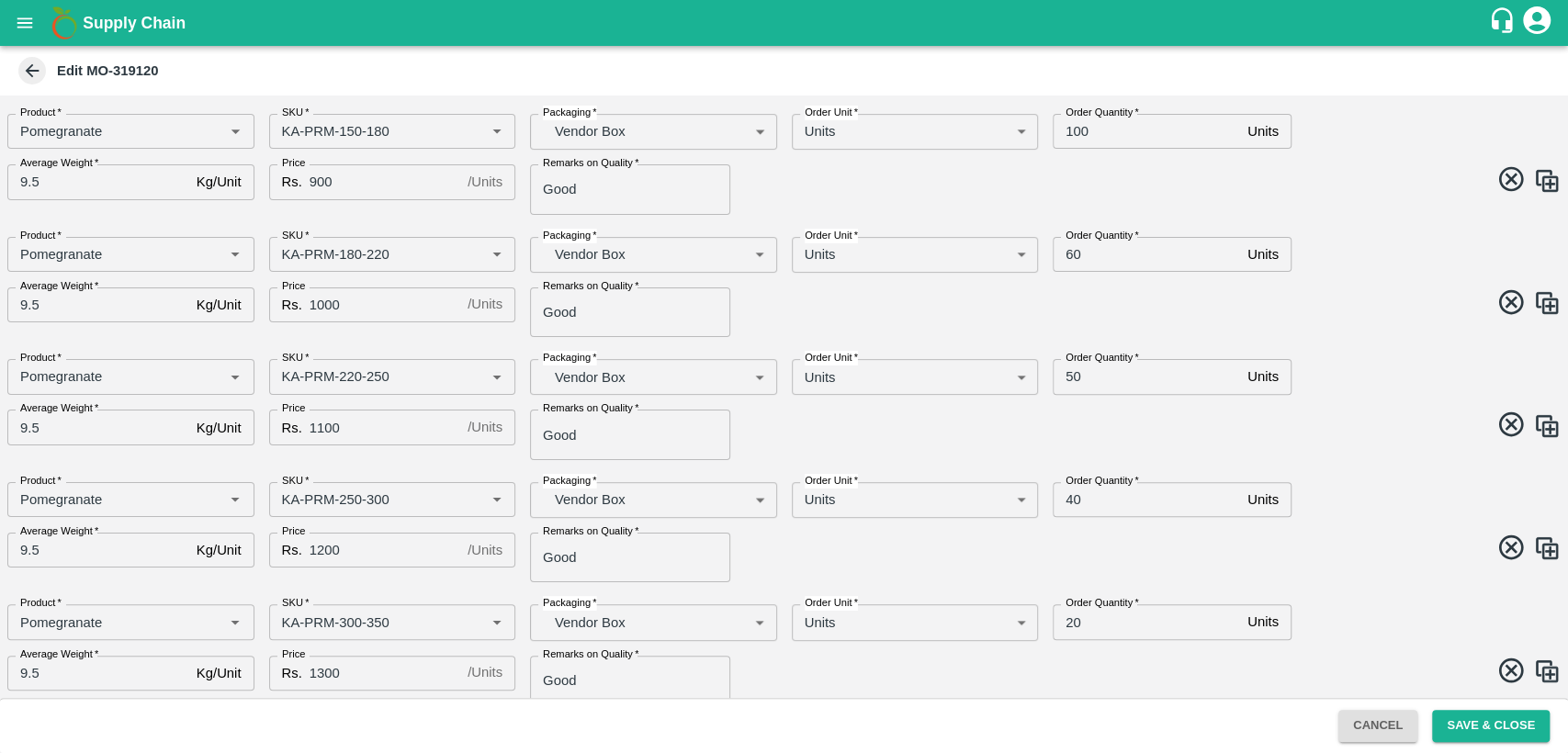
click at [1065, 500] on input "40" at bounding box center [1146, 499] width 188 height 35
type input "30"
click at [1078, 553] on span at bounding box center [1168, 550] width 784 height 36
click at [1071, 624] on input "20" at bounding box center [1146, 621] width 188 height 35
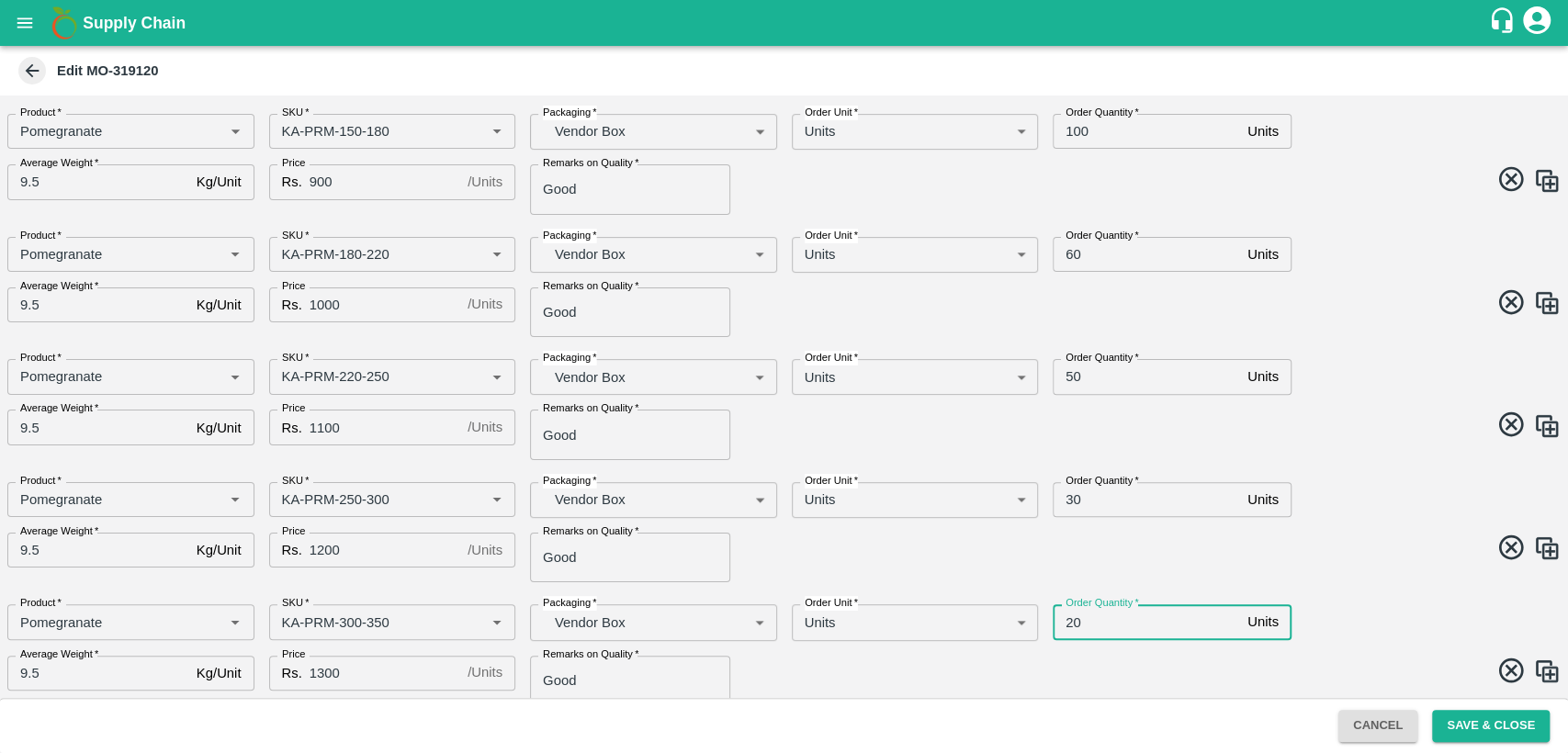
click at [1071, 624] on input "20" at bounding box center [1146, 621] width 188 height 35
type input "30"
click at [1139, 571] on div "Product   * Product   * SKU   * SKU   * Packaging   * Vendor Box BOM/276 Packag…" at bounding box center [776, 525] width 1568 height 116
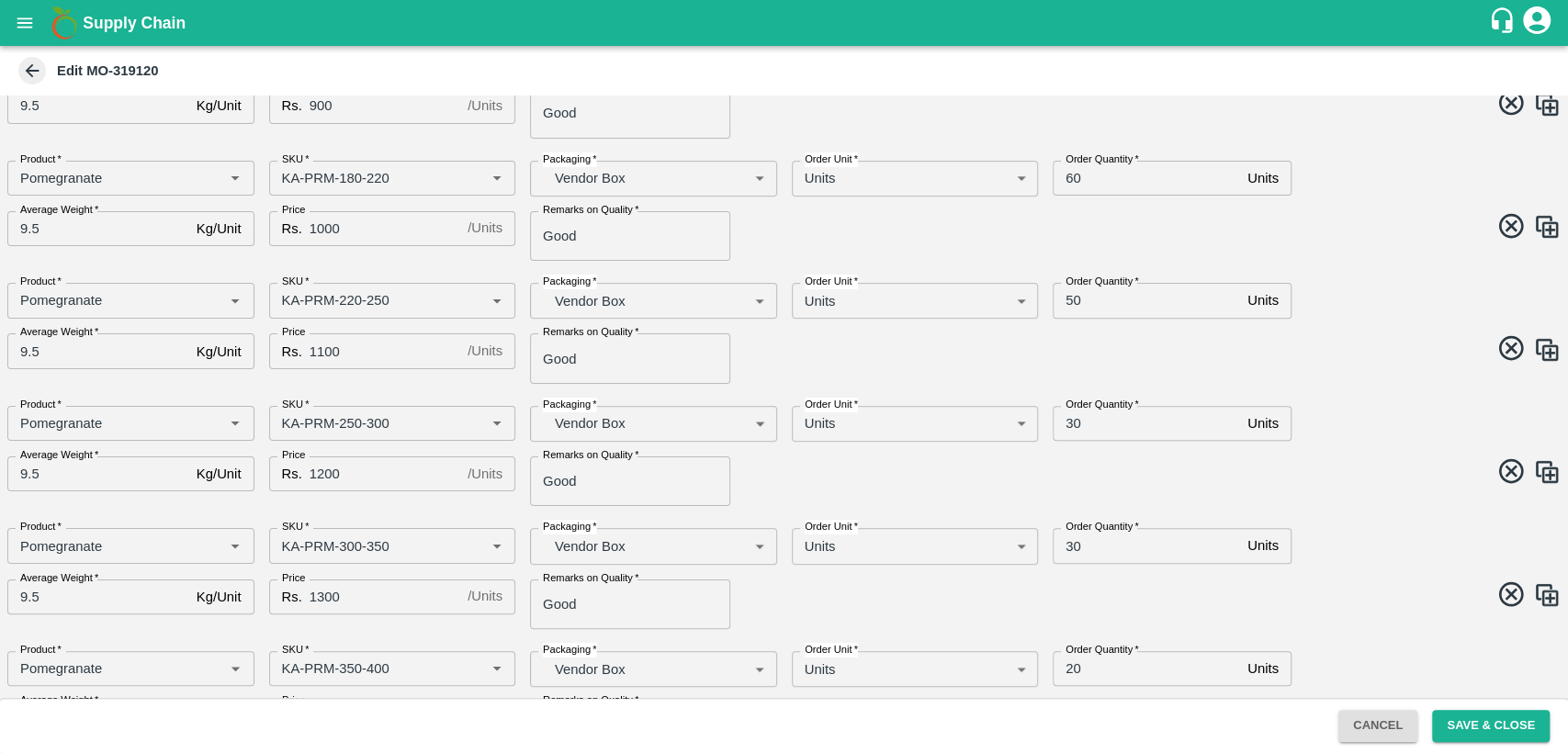
scroll to position [510, 0]
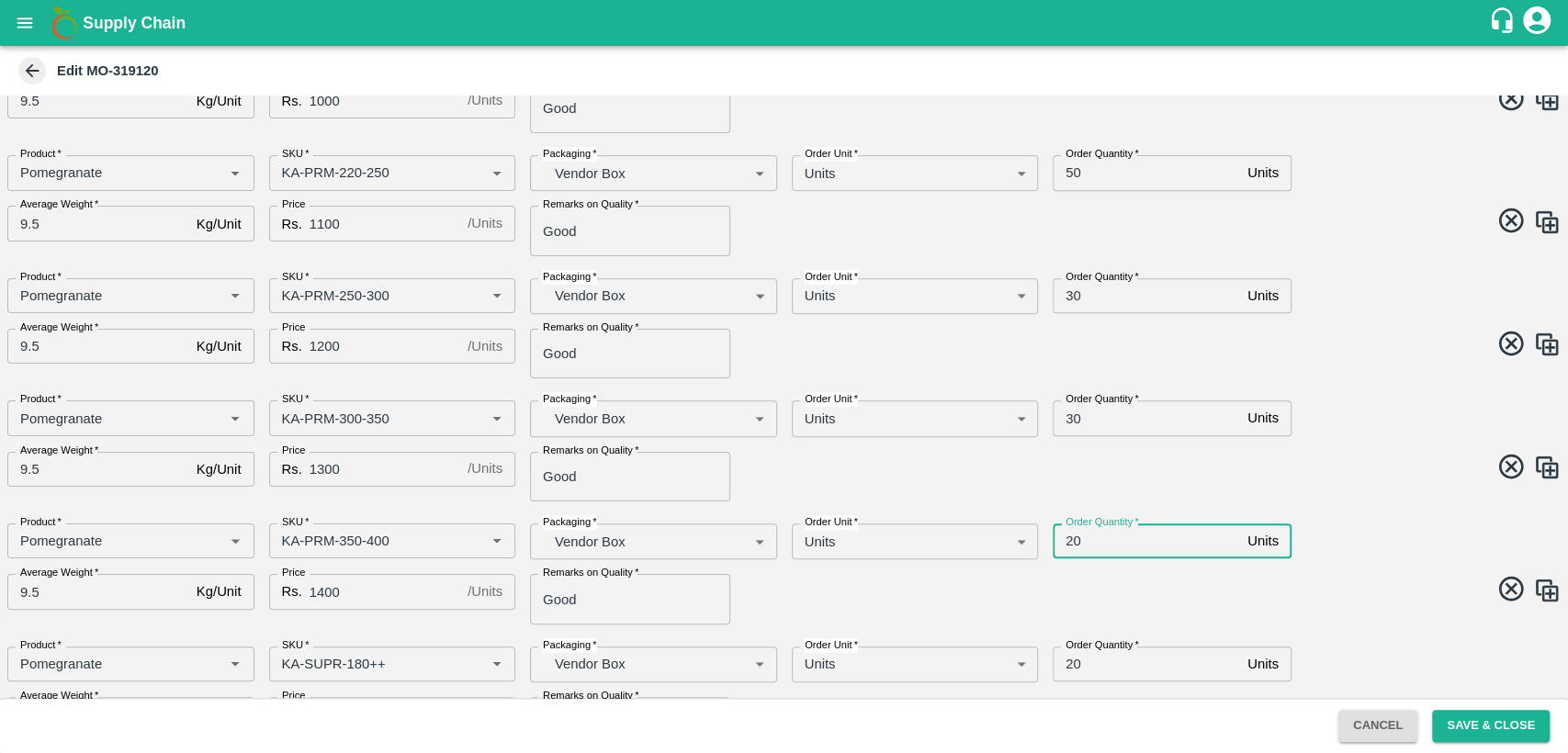
click at [1080, 540] on input "20" at bounding box center [1146, 540] width 188 height 35
click at [1070, 540] on input "20" at bounding box center [1146, 540] width 188 height 35
type input "30"
click at [1058, 609] on div "Product   * Product   * SKU   * SKU   * Packaging   * Vendor Box BOM/276 Packag…" at bounding box center [776, 566] width 1568 height 116
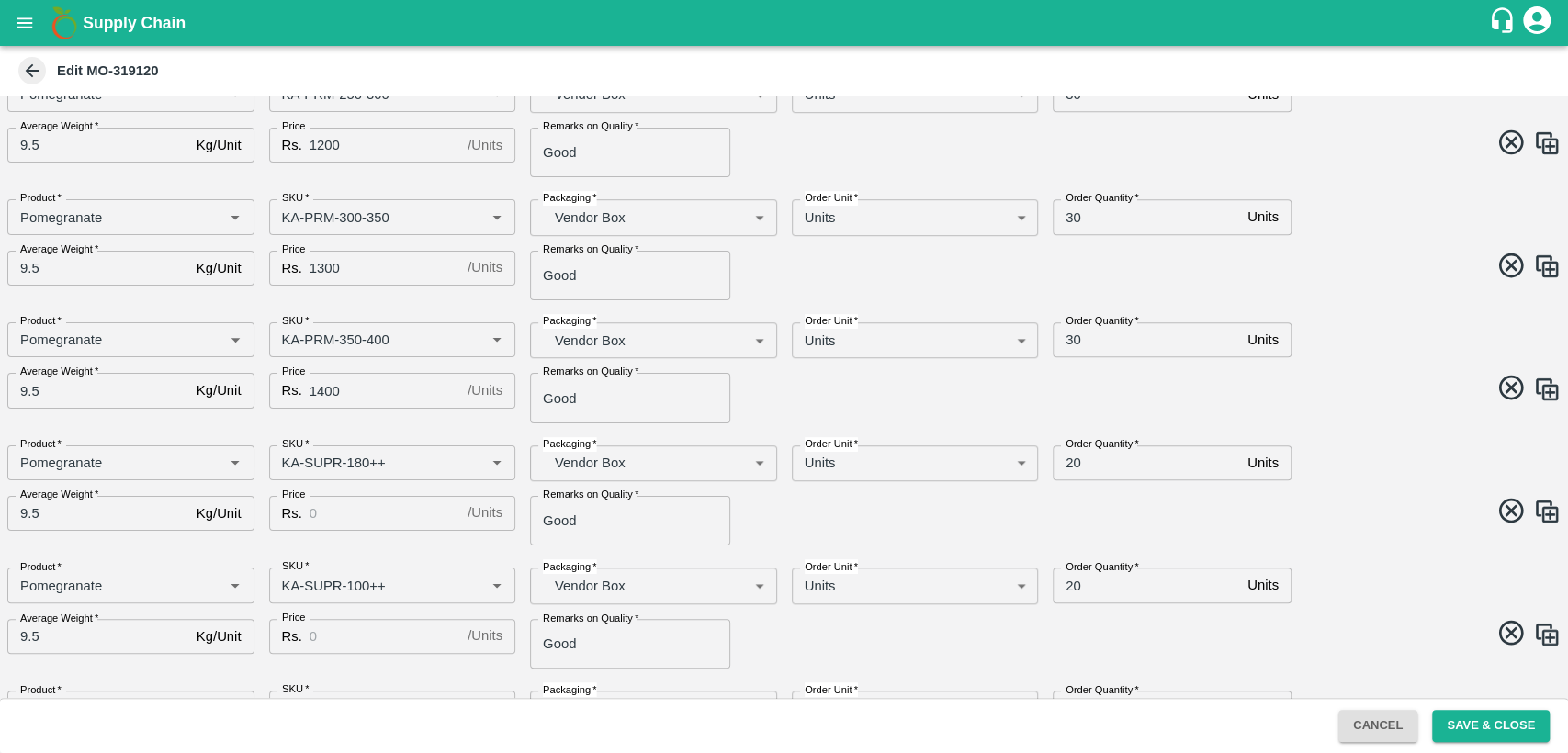
scroll to position [713, 0]
click at [353, 500] on input "Price" at bounding box center [384, 510] width 151 height 35
type input "600"
click at [1070, 459] on input "20" at bounding box center [1146, 460] width 188 height 35
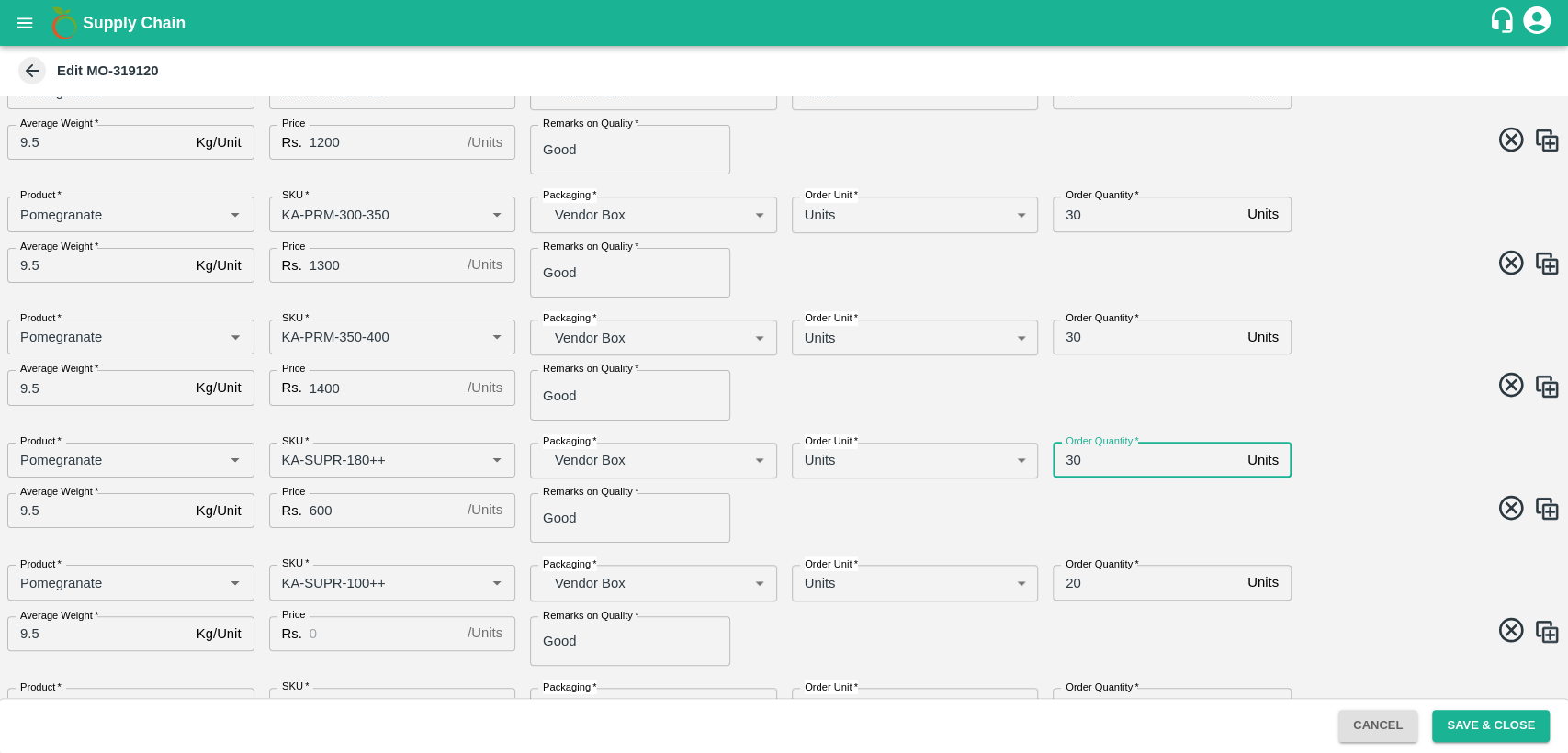
type input "30"
click at [994, 498] on span at bounding box center [1168, 511] width 784 height 36
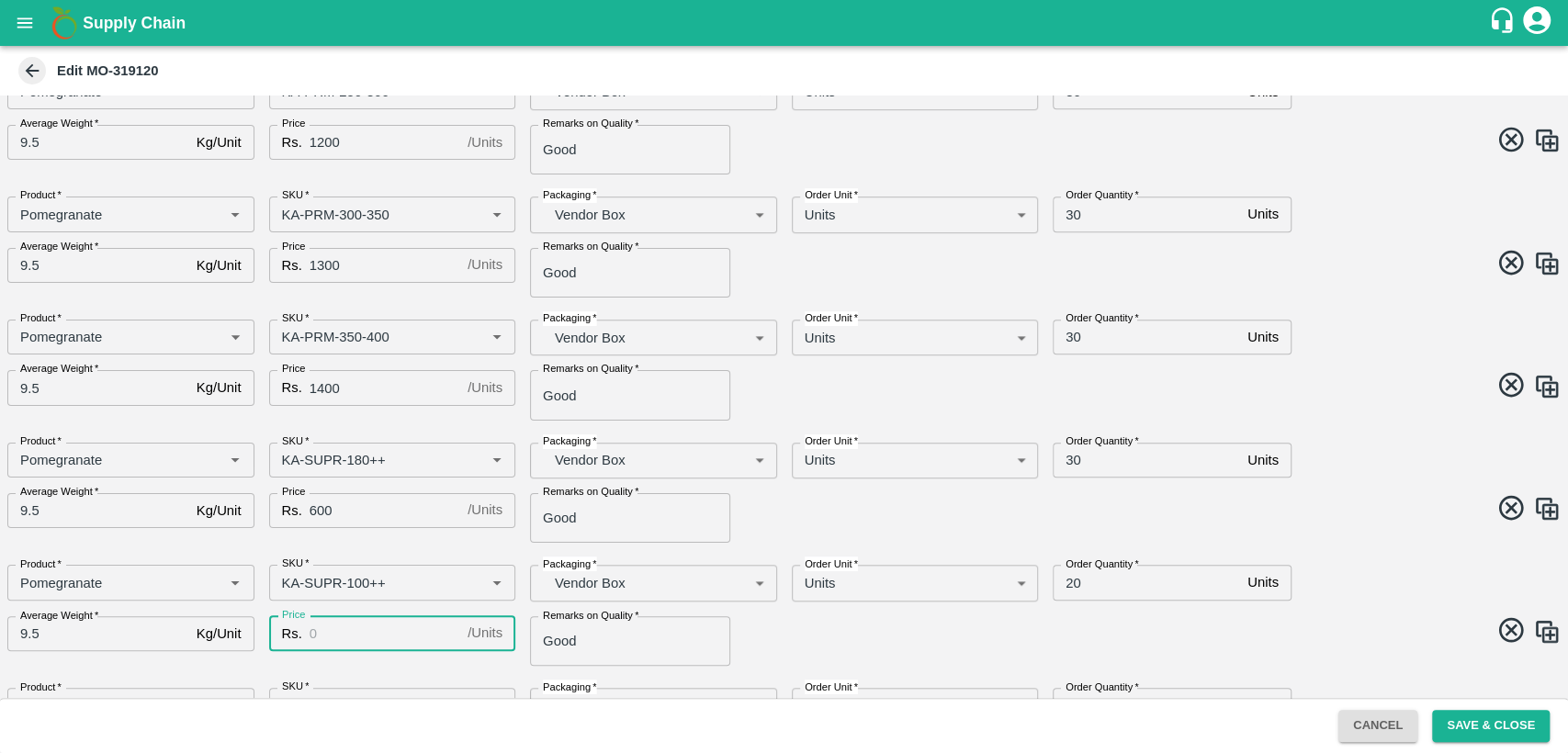
click at [351, 627] on input "Price" at bounding box center [384, 633] width 151 height 35
type input "500"
drag, startPoint x: 769, startPoint y: 631, endPoint x: 764, endPoint y: 602, distance: 29.4
click at [771, 631] on div "Remarks on Quality   * Good Remarks on Quality" at bounding box center [646, 633] width 262 height 64
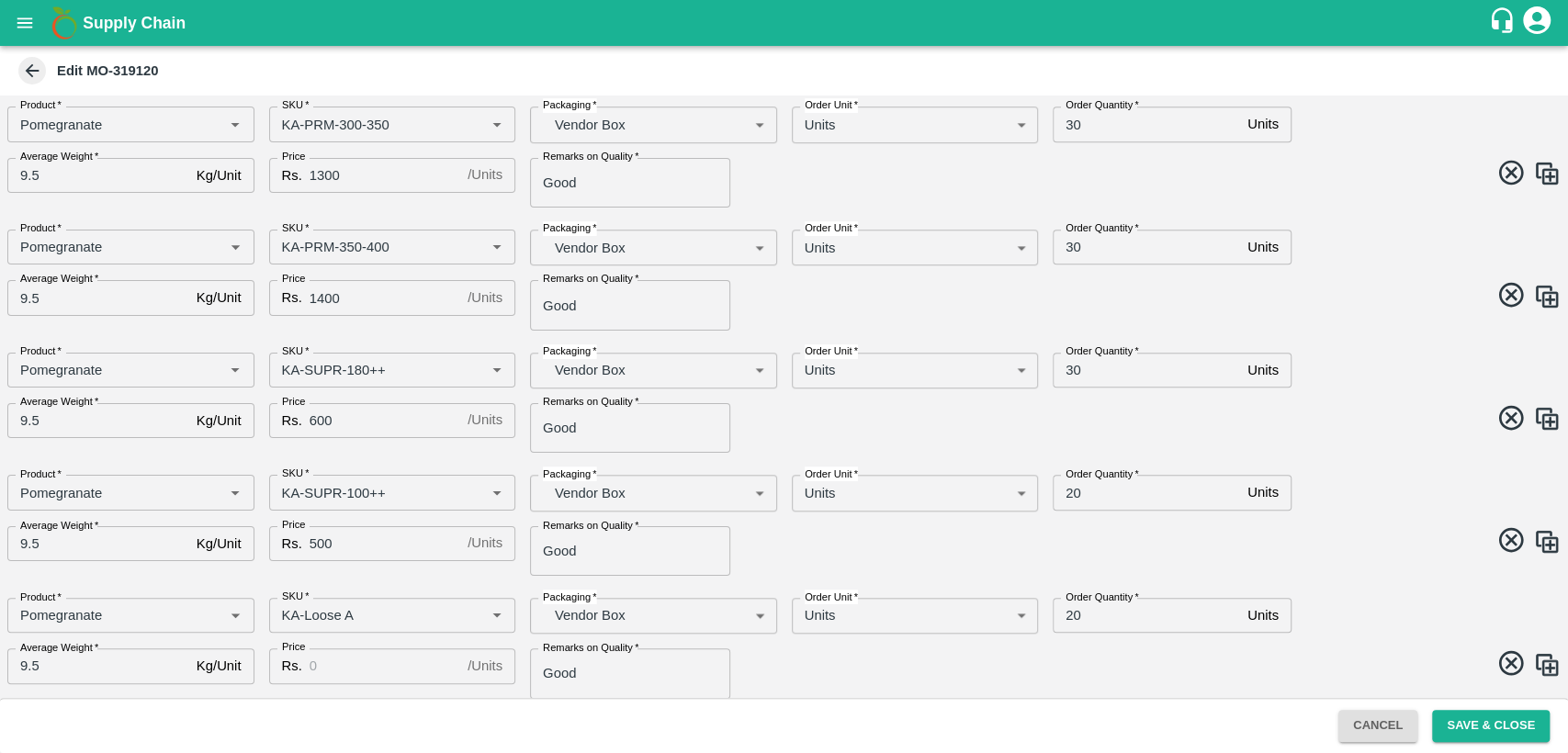
scroll to position [919, 0]
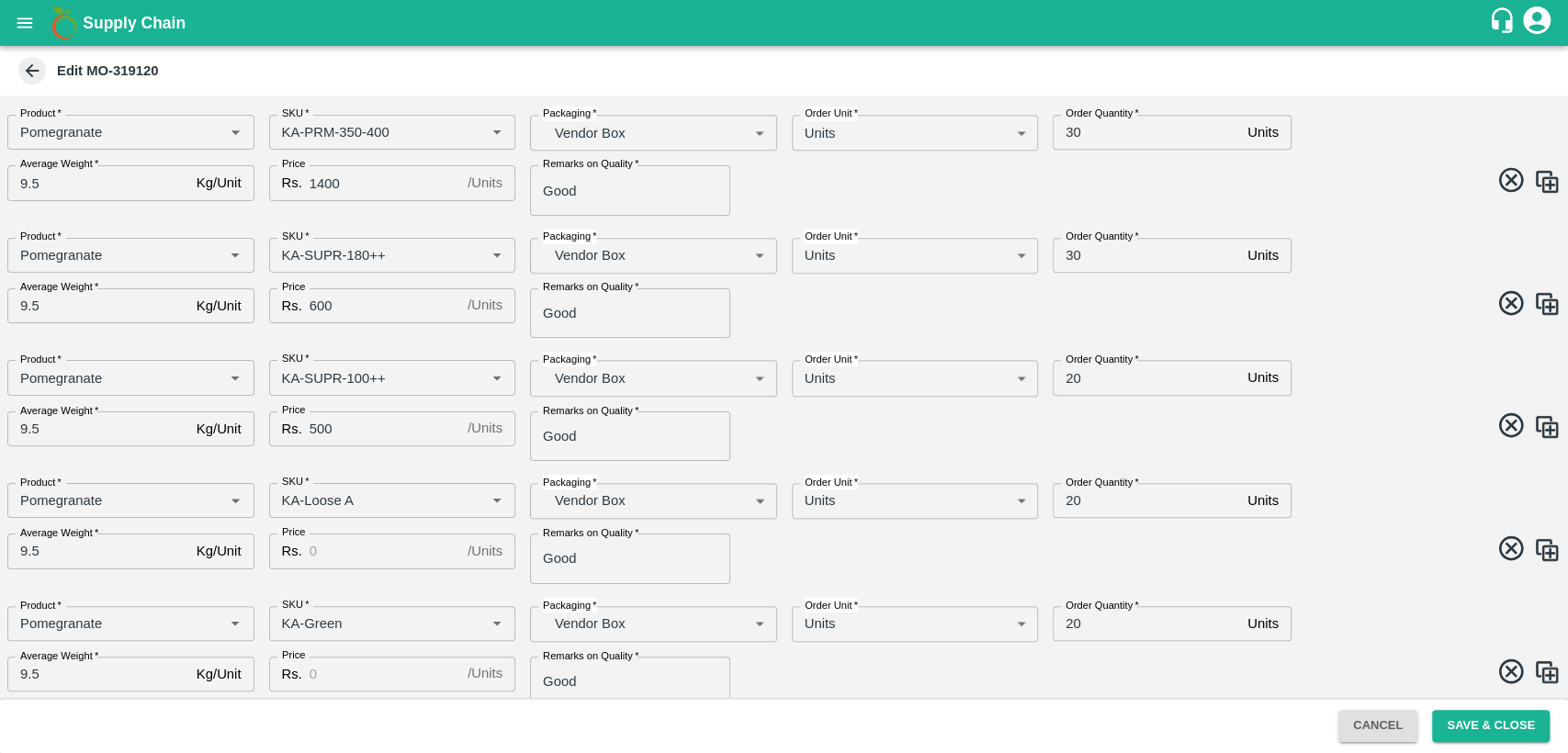
click at [332, 562] on input "Price" at bounding box center [384, 550] width 151 height 35
click at [381, 597] on div "SKU   * SKU   *" at bounding box center [385, 617] width 262 height 51
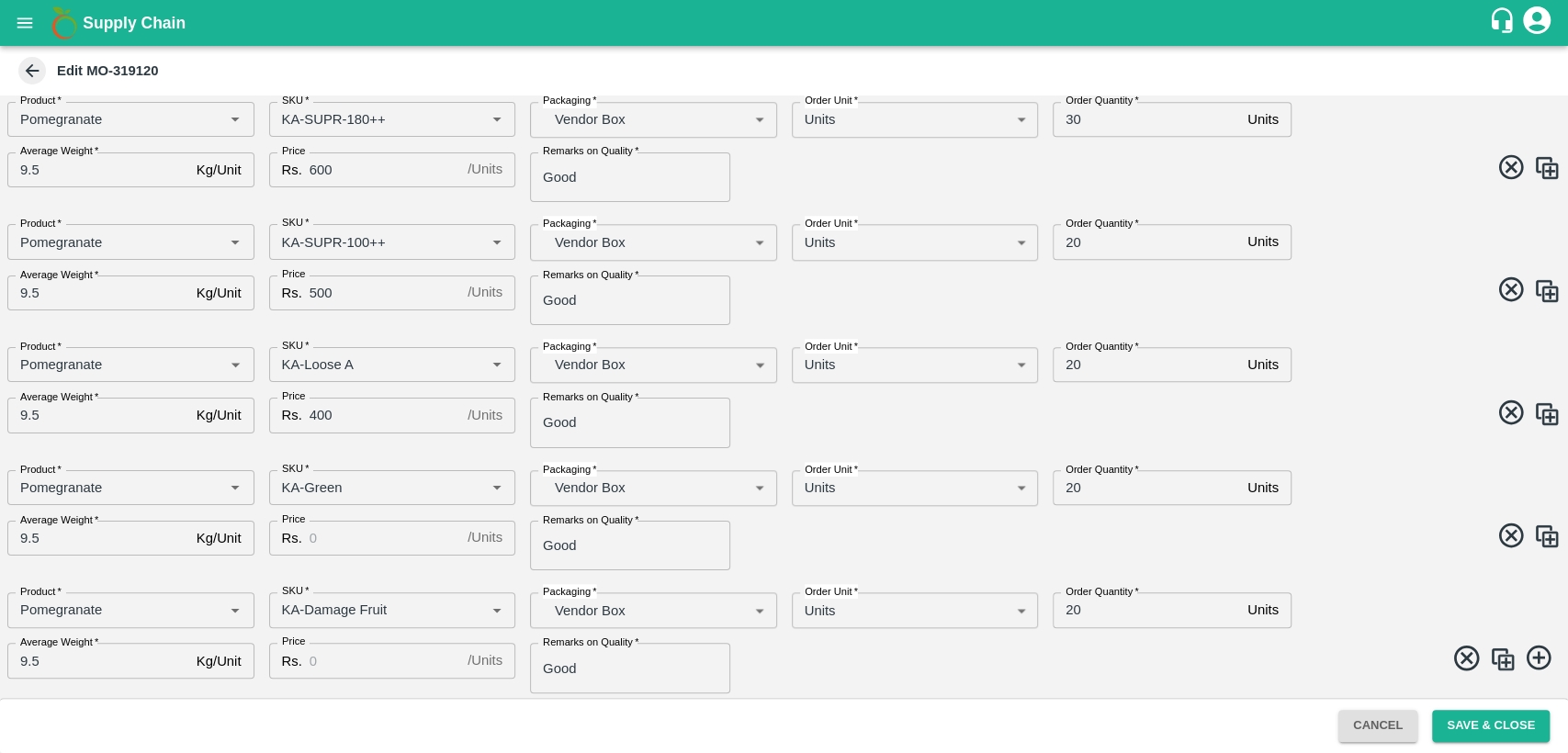
scroll to position [1057, 0]
click at [326, 532] on input "Price" at bounding box center [384, 535] width 151 height 35
click at [312, 414] on input "400" at bounding box center [384, 412] width 151 height 35
type input "500"
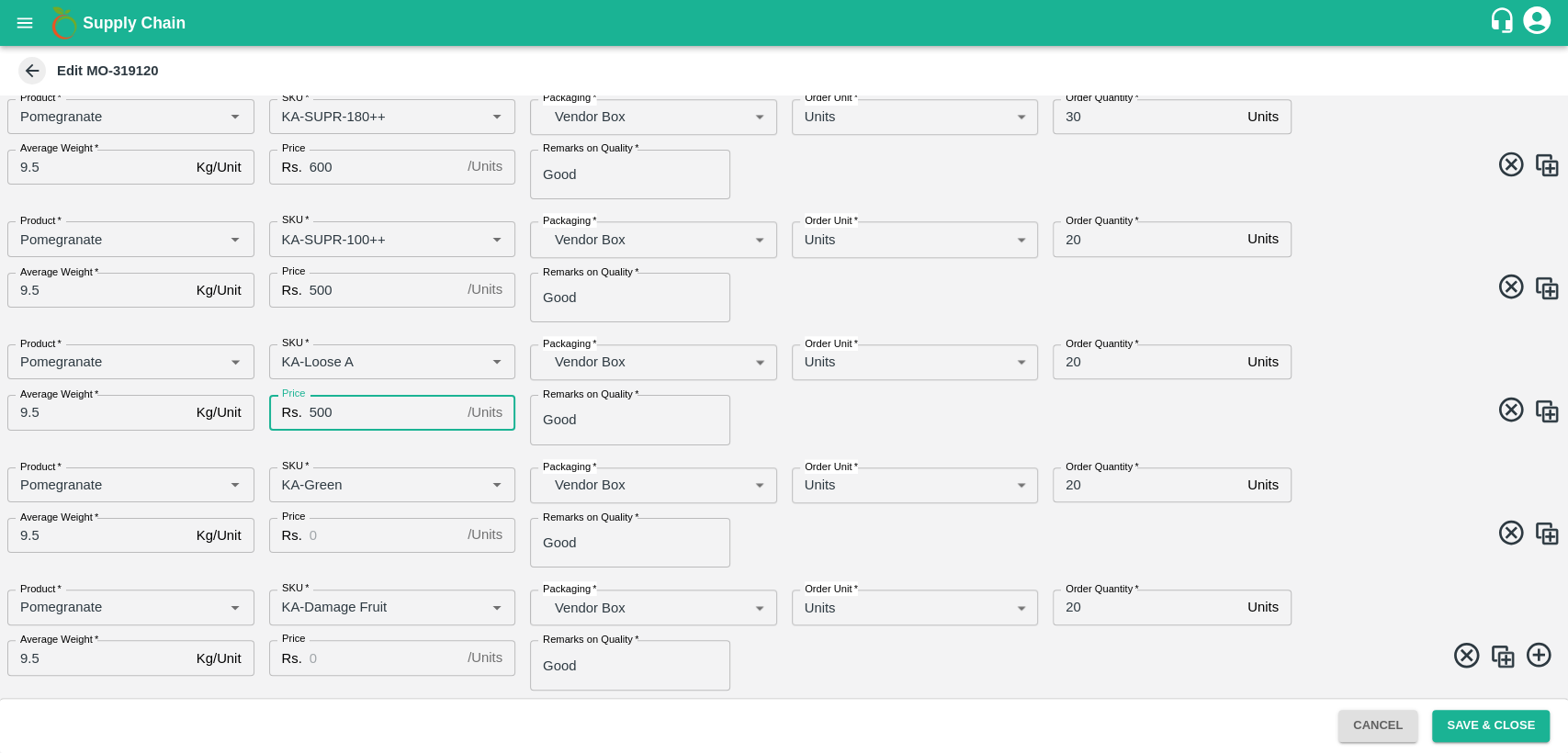
click at [327, 533] on input "Price" at bounding box center [384, 535] width 151 height 35
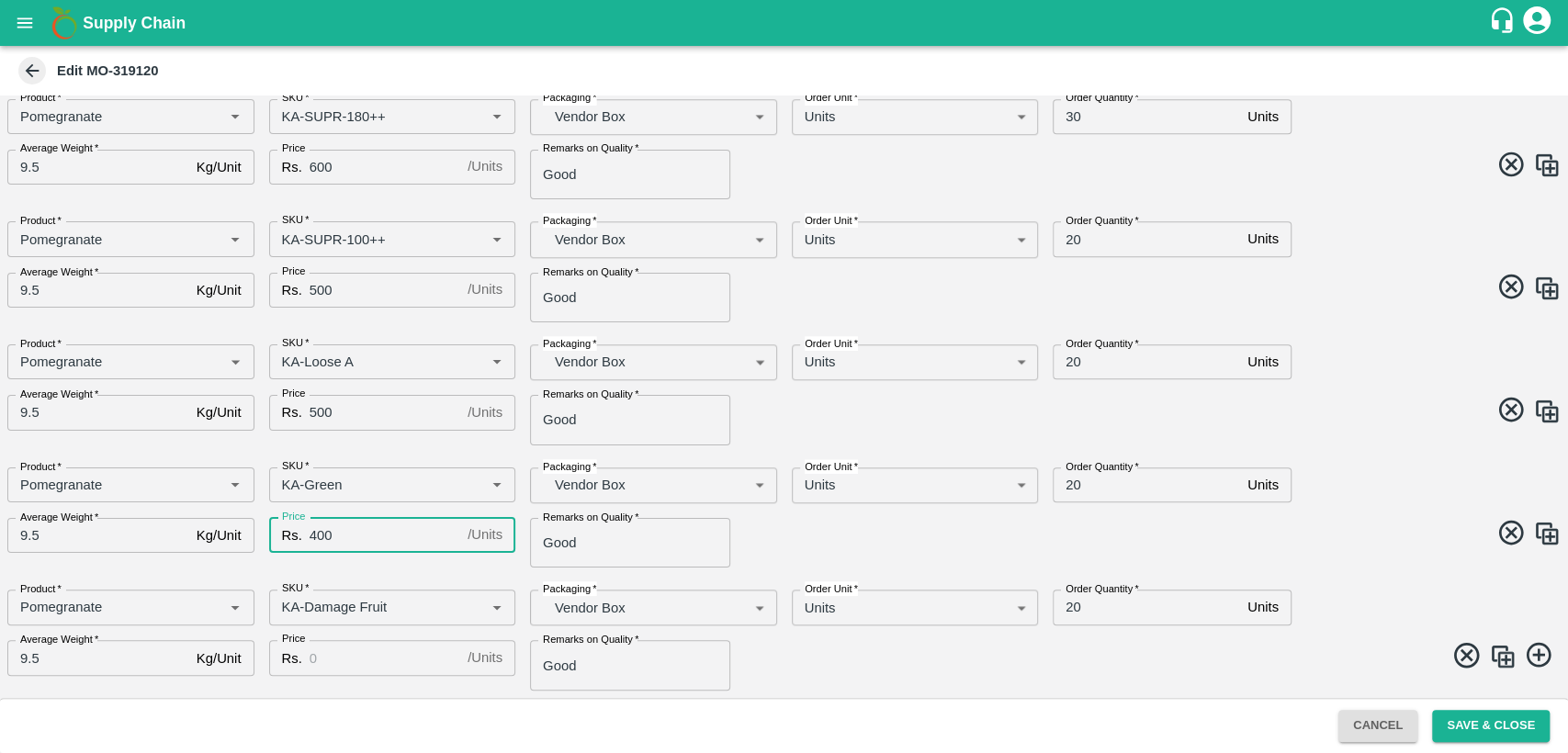
type input "400"
click at [342, 648] on input "Price" at bounding box center [384, 657] width 151 height 35
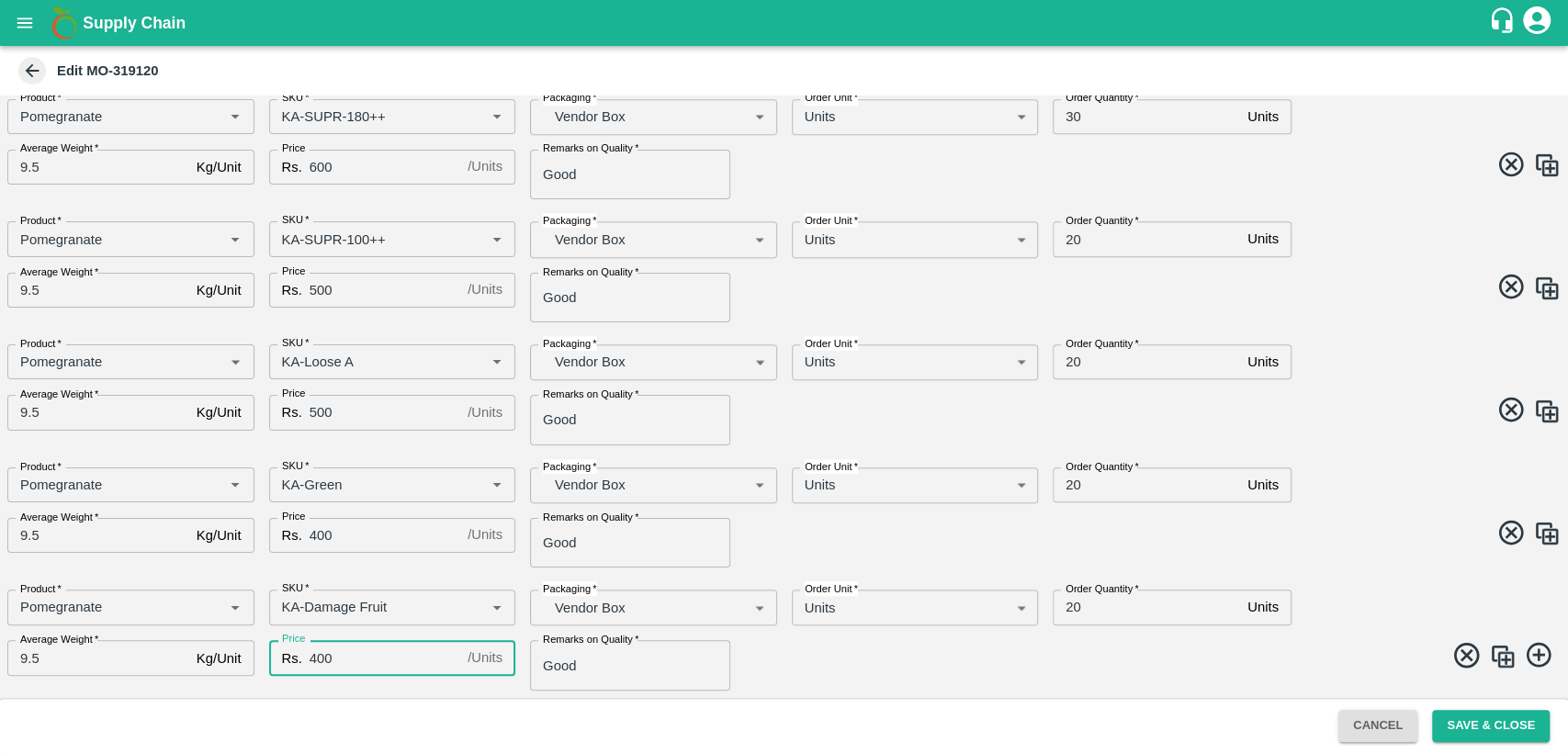
type input "400"
click at [1233, 552] on span at bounding box center [1168, 536] width 784 height 36
click at [1070, 597] on input "20" at bounding box center [1146, 607] width 188 height 35
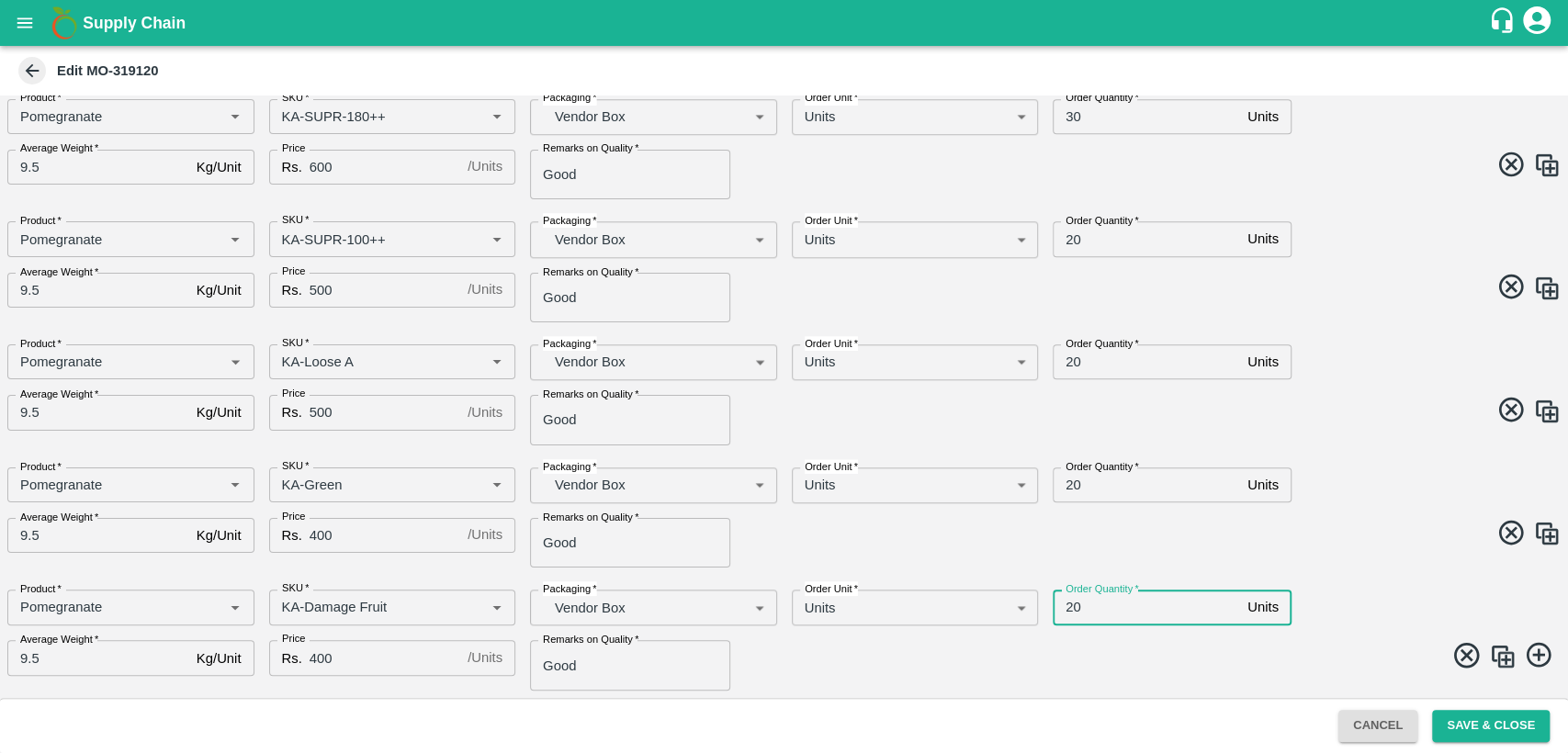
click at [1070, 597] on input "20" at bounding box center [1146, 607] width 188 height 35
type input "10"
click at [1135, 549] on span at bounding box center [1168, 536] width 784 height 36
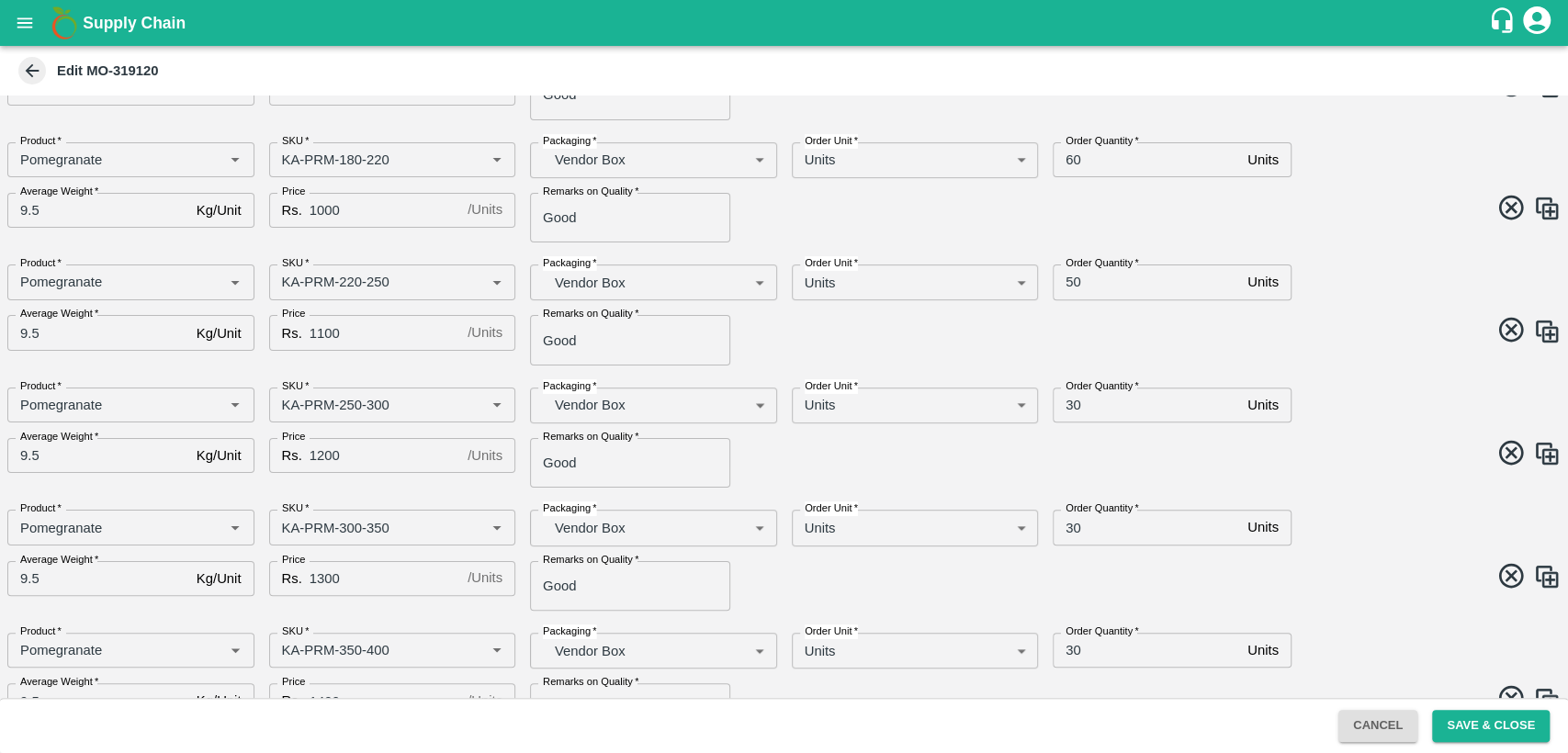
scroll to position [510, 0]
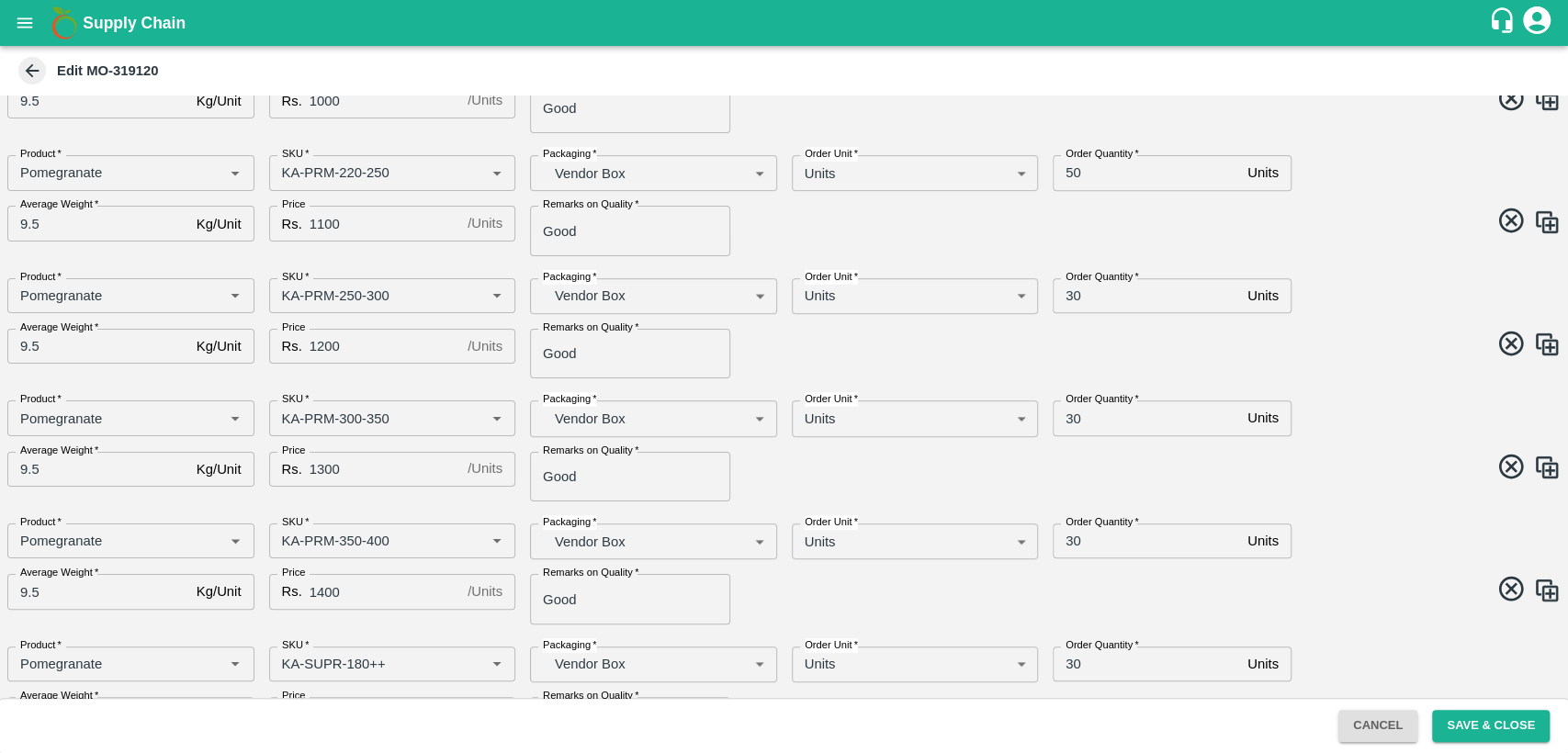
click at [1487, 729] on button "Save & Close" at bounding box center [1490, 726] width 118 height 32
